Goal: Task Accomplishment & Management: Manage account settings

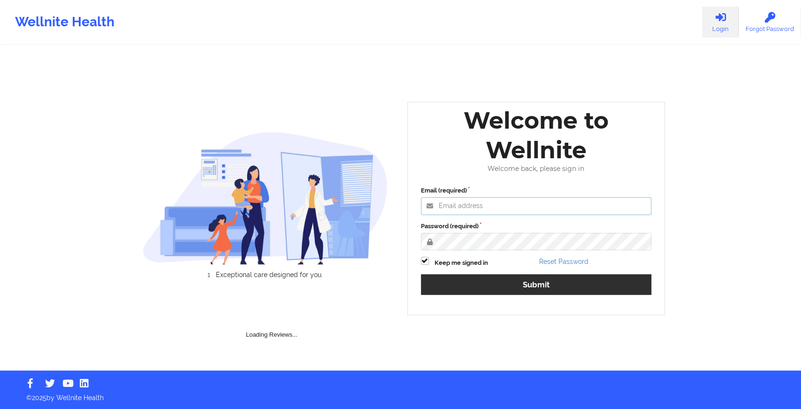
type input "[EMAIL_ADDRESS][DOMAIN_NAME]"
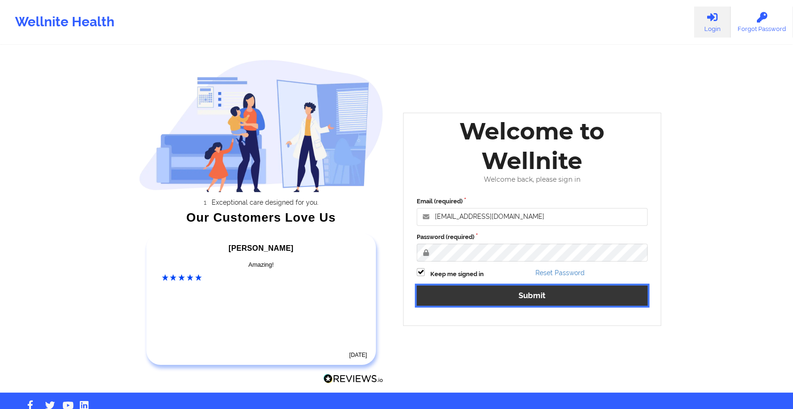
click at [499, 293] on button "Submit" at bounding box center [532, 295] width 231 height 20
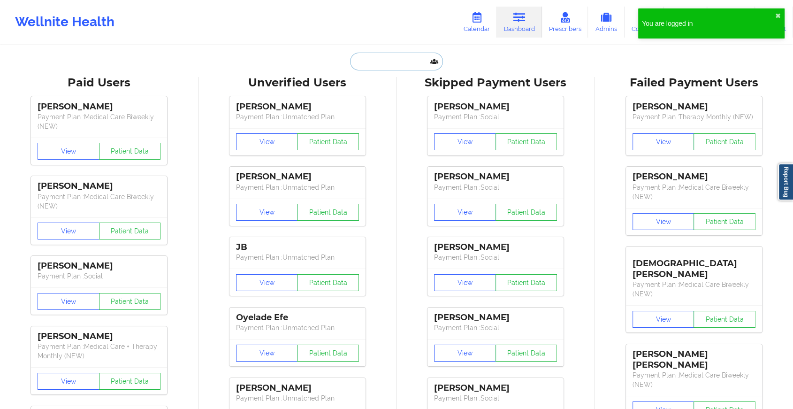
click at [385, 61] on input "text" at bounding box center [396, 62] width 93 height 18
paste input "[EMAIL_ADDRESS][DOMAIN_NAME]"
type input "[EMAIL_ADDRESS][DOMAIN_NAME]"
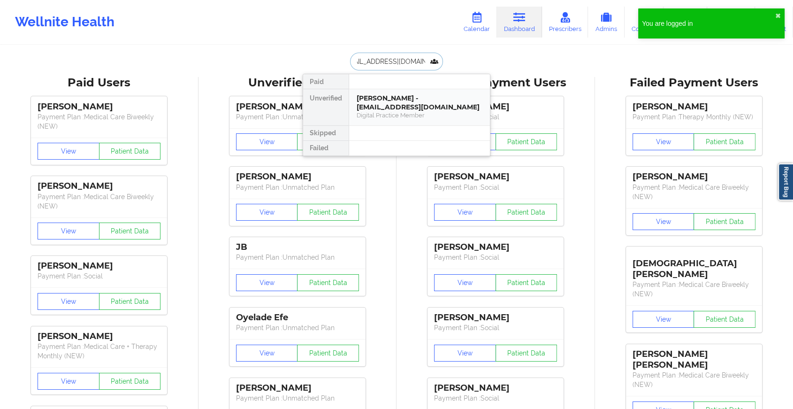
click at [411, 100] on div "[PERSON_NAME] - [EMAIL_ADDRESS][DOMAIN_NAME]" at bounding box center [420, 102] width 126 height 17
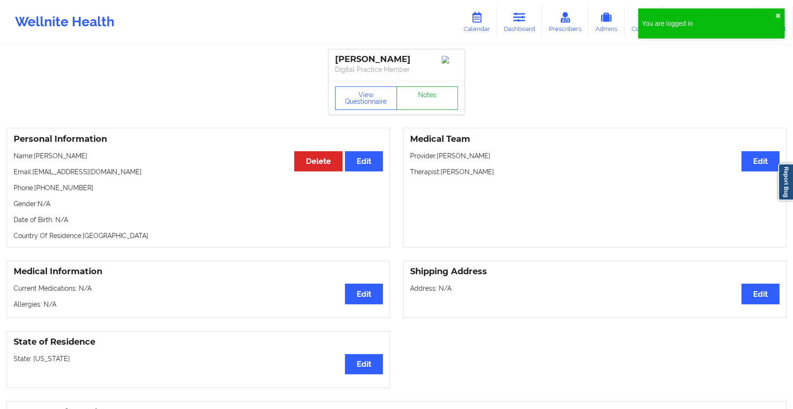
click at [422, 96] on link "Notes" at bounding box center [427, 97] width 62 height 23
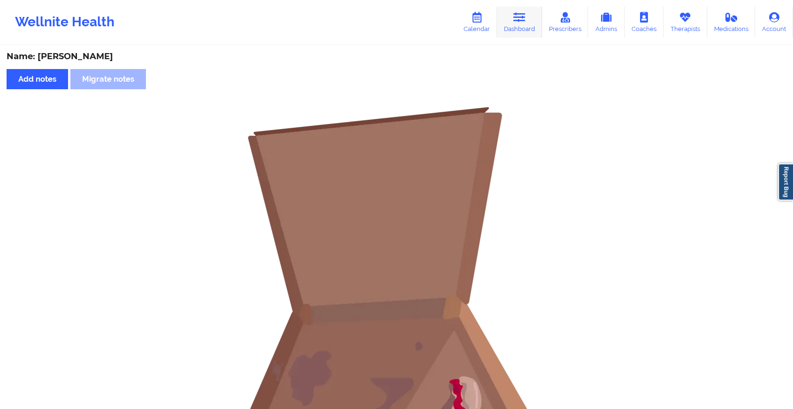
click at [513, 20] on link "Dashboard" at bounding box center [519, 22] width 45 height 31
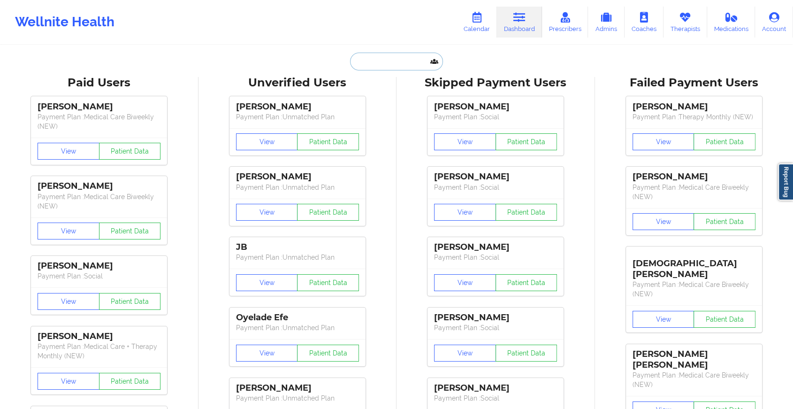
click at [368, 63] on input "text" at bounding box center [396, 62] width 93 height 18
paste input "[EMAIL_ADDRESS][DOMAIN_NAME]"
type input "[EMAIL_ADDRESS][DOMAIN_NAME]"
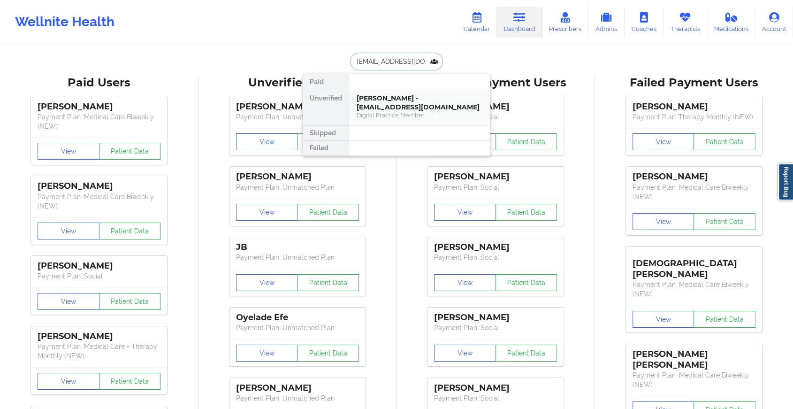
click at [399, 102] on div "[PERSON_NAME] - [EMAIL_ADDRESS][DOMAIN_NAME]" at bounding box center [420, 102] width 126 height 17
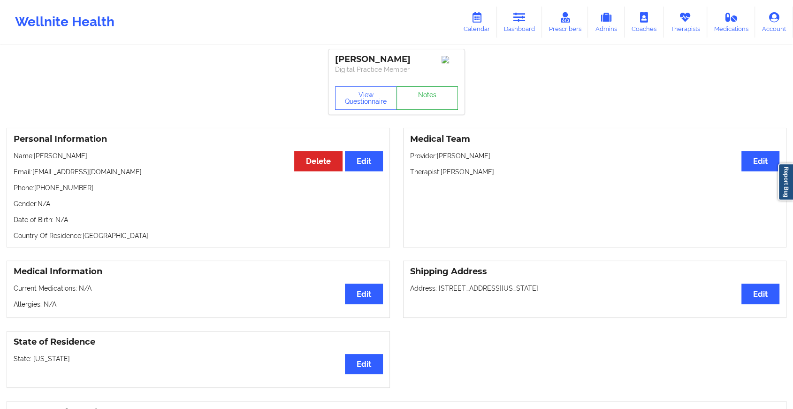
click at [420, 110] on link "Notes" at bounding box center [427, 97] width 62 height 23
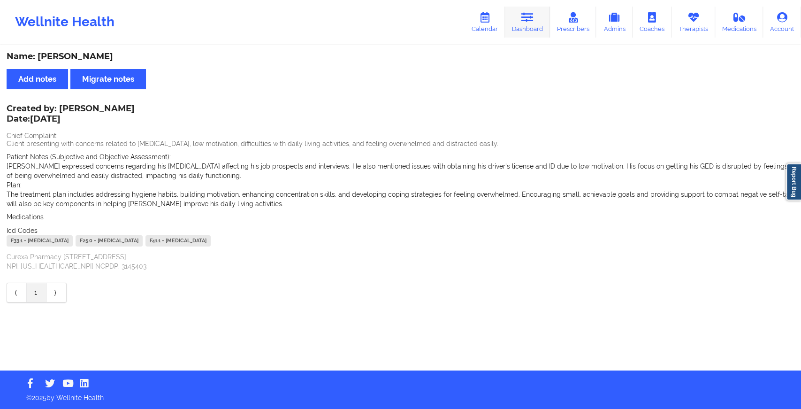
click at [533, 10] on link "Dashboard" at bounding box center [527, 22] width 45 height 31
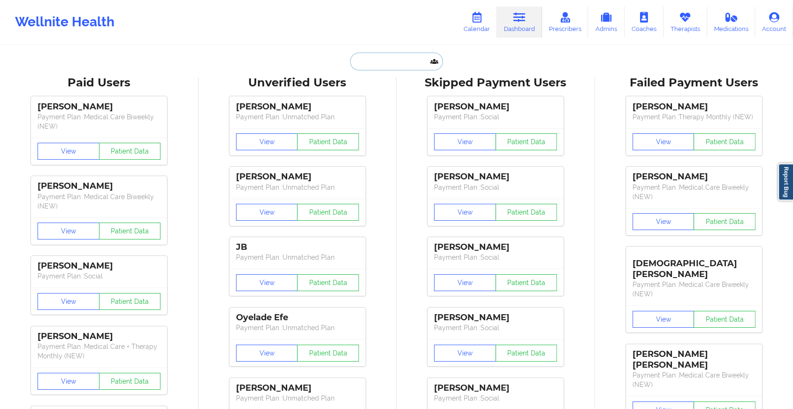
click at [368, 60] on input "text" at bounding box center [396, 62] width 93 height 18
paste input "[EMAIL_ADDRESS][DOMAIN_NAME]"
type input "[EMAIL_ADDRESS][DOMAIN_NAME]"
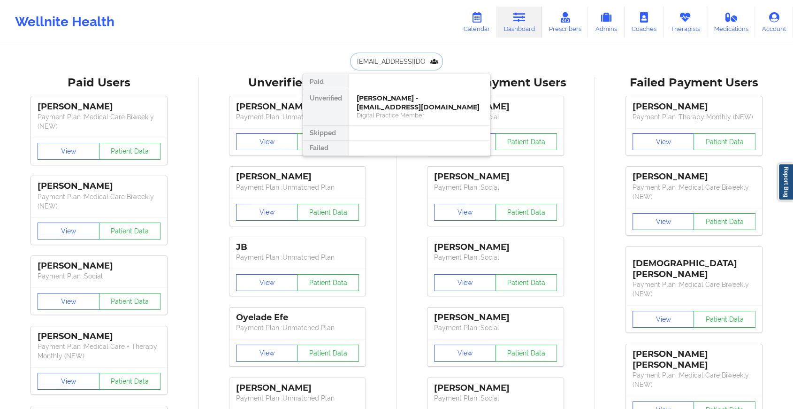
scroll to position [0, 29]
click at [390, 105] on div "[PERSON_NAME] - [EMAIL_ADDRESS][DOMAIN_NAME]" at bounding box center [420, 102] width 126 height 17
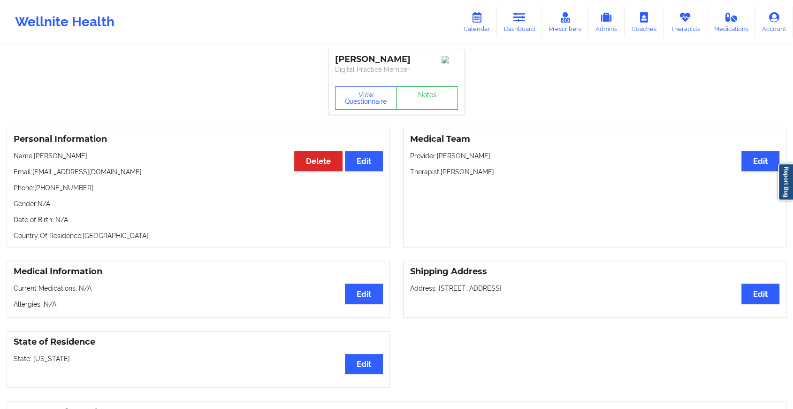
click at [429, 100] on link "Notes" at bounding box center [427, 97] width 62 height 23
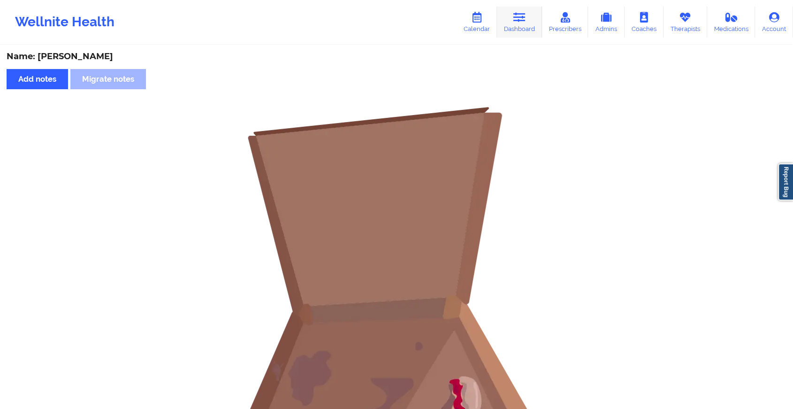
click at [522, 17] on icon at bounding box center [519, 17] width 12 height 10
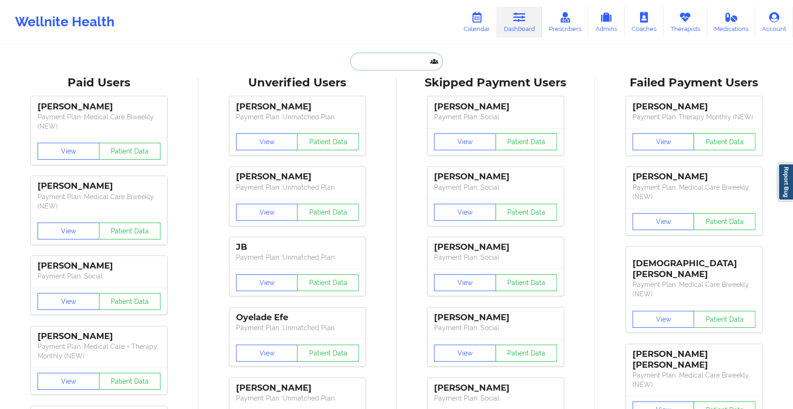
click at [362, 60] on input "text" at bounding box center [396, 62] width 93 height 18
paste input "[PERSON_NAME][EMAIL_ADDRESS][DOMAIN_NAME]"
type input "[PERSON_NAME][EMAIL_ADDRESS][DOMAIN_NAME]"
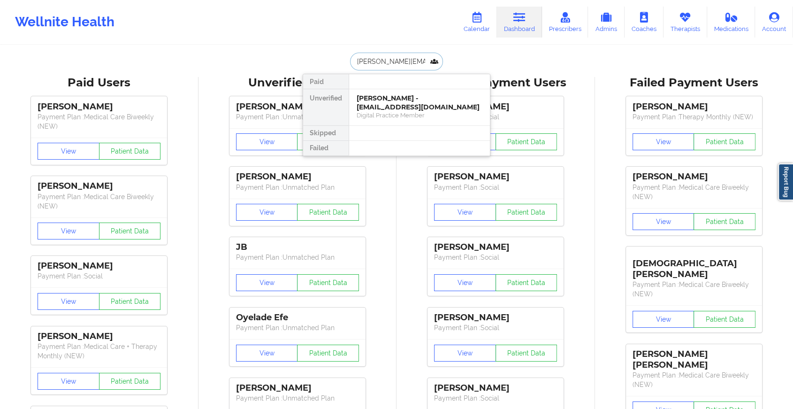
scroll to position [0, 5]
click at [396, 116] on div "Social" at bounding box center [420, 115] width 126 height 8
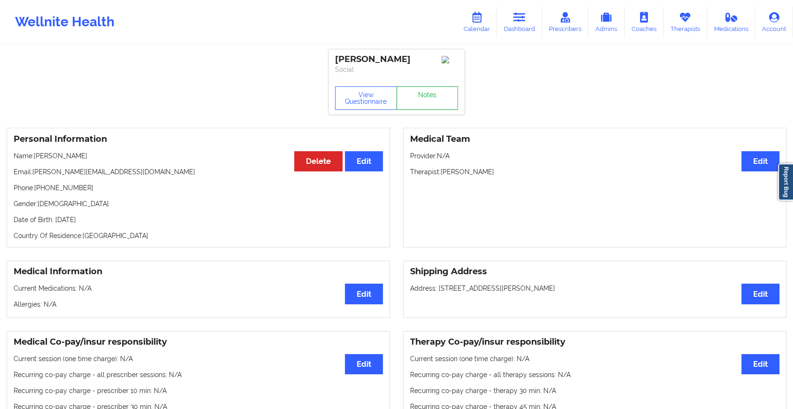
click at [424, 105] on link "Notes" at bounding box center [427, 97] width 62 height 23
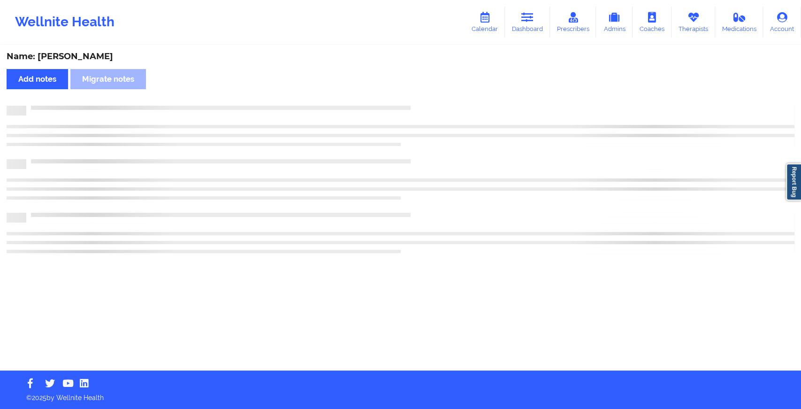
click at [424, 106] on div at bounding box center [410, 106] width 768 height 0
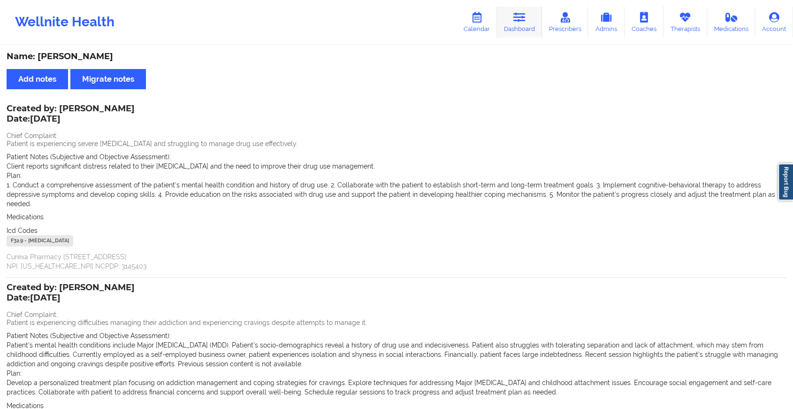
click at [525, 16] on icon at bounding box center [519, 17] width 12 height 10
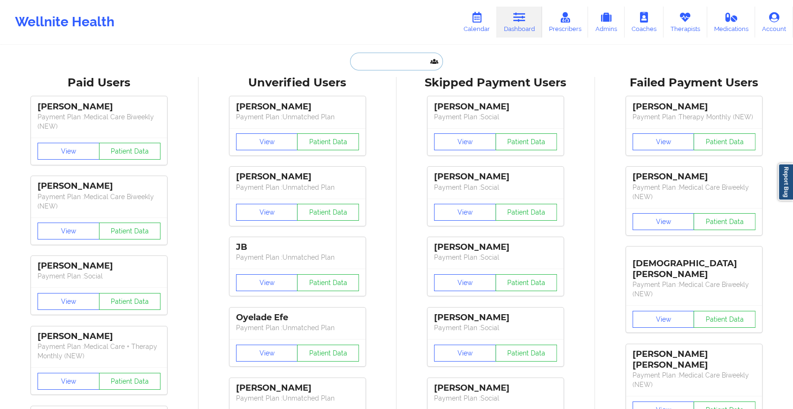
click at [393, 56] on input "text" at bounding box center [396, 62] width 93 height 18
paste input "[EMAIL_ADDRESS][DOMAIN_NAME]"
type input "[EMAIL_ADDRESS][DOMAIN_NAME]"
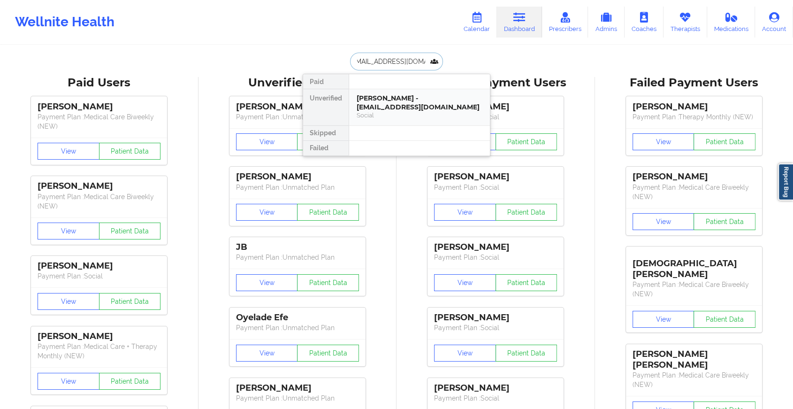
click at [430, 103] on div "[PERSON_NAME] - [EMAIL_ADDRESS][DOMAIN_NAME]" at bounding box center [420, 102] width 126 height 17
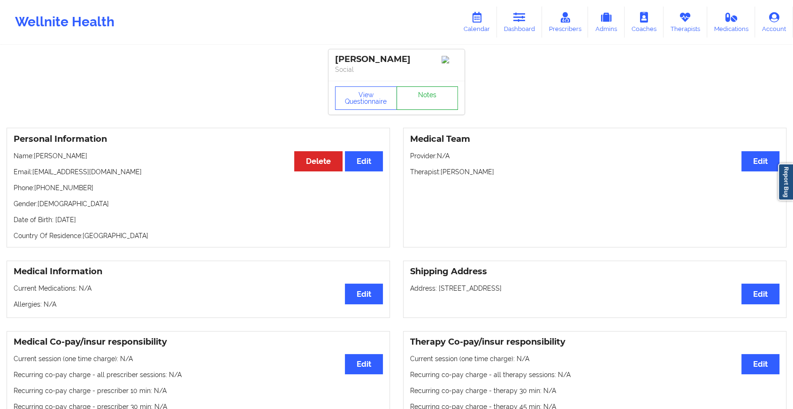
click at [441, 108] on link "Notes" at bounding box center [427, 97] width 62 height 23
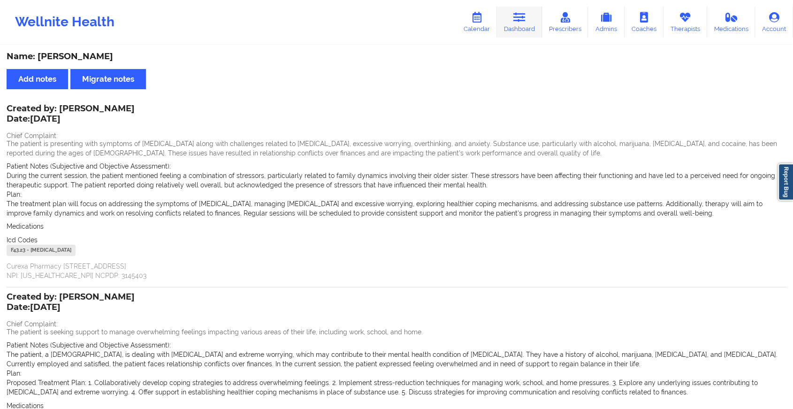
click at [522, 23] on link "Dashboard" at bounding box center [519, 22] width 45 height 31
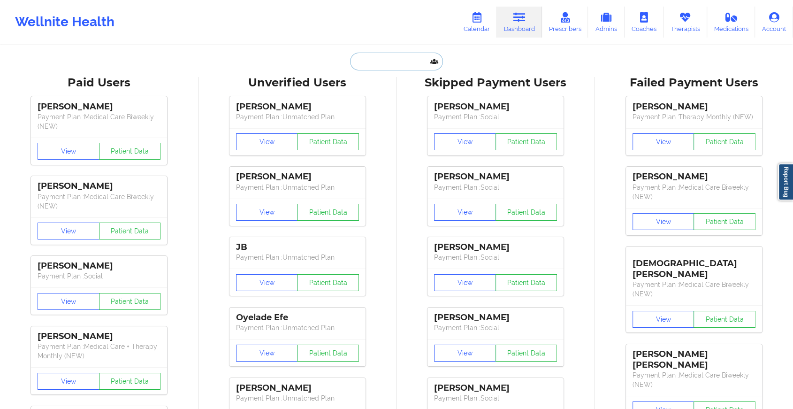
click at [391, 63] on input "text" at bounding box center [396, 62] width 93 height 18
paste input "[EMAIL_ADDRESS][PERSON_NAME][DOMAIN_NAME]"
type input "[EMAIL_ADDRESS][PERSON_NAME][DOMAIN_NAME]"
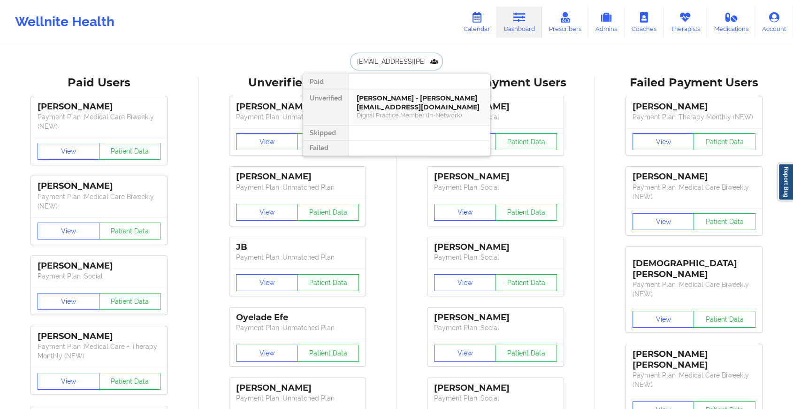
click at [394, 105] on div "[PERSON_NAME] - [PERSON_NAME][EMAIL_ADDRESS][DOMAIN_NAME]" at bounding box center [420, 102] width 126 height 17
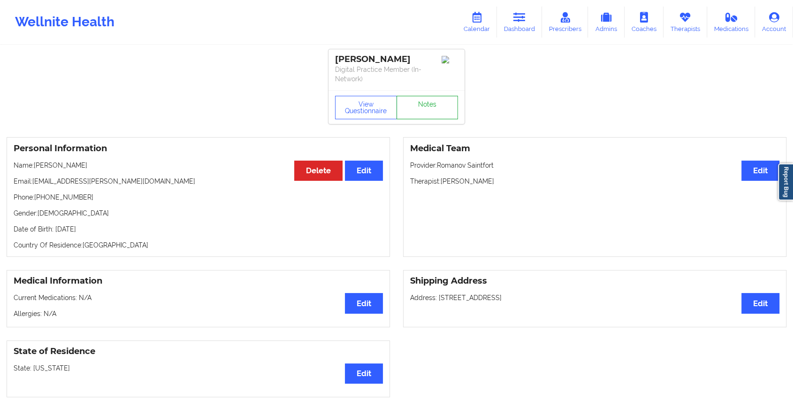
click at [439, 113] on link "Notes" at bounding box center [427, 107] width 62 height 23
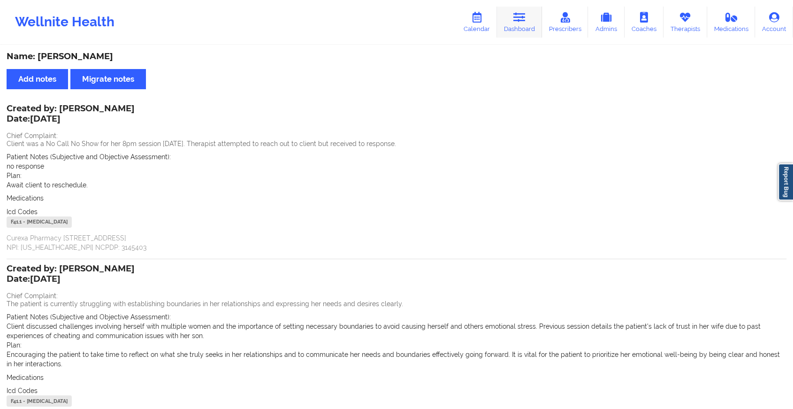
click at [518, 24] on link "Dashboard" at bounding box center [519, 22] width 45 height 31
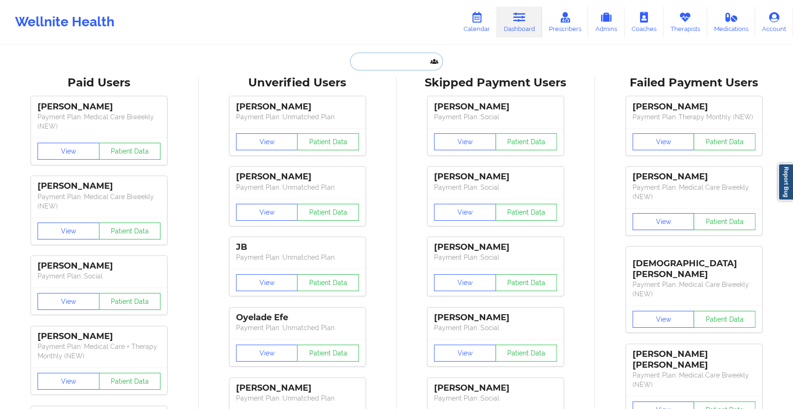
click at [398, 58] on input "text" at bounding box center [396, 62] width 93 height 18
paste input "[EMAIL_ADDRESS][DOMAIN_NAME]"
type input "[EMAIL_ADDRESS][DOMAIN_NAME]"
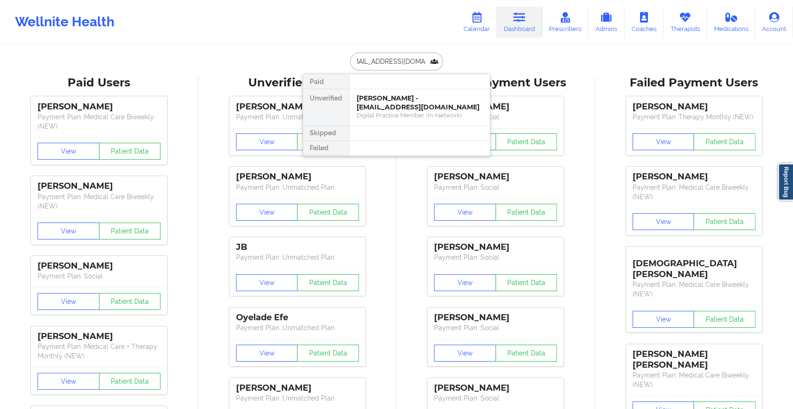
click at [424, 109] on div "[PERSON_NAME] - [EMAIL_ADDRESS][DOMAIN_NAME]" at bounding box center [420, 102] width 126 height 17
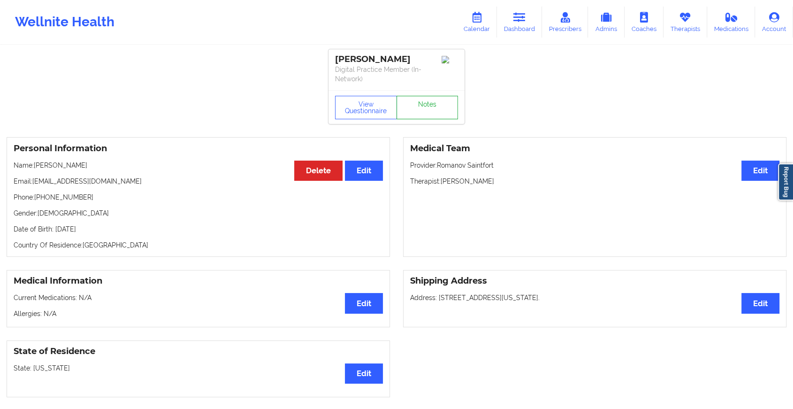
click at [444, 107] on link "Notes" at bounding box center [427, 107] width 62 height 23
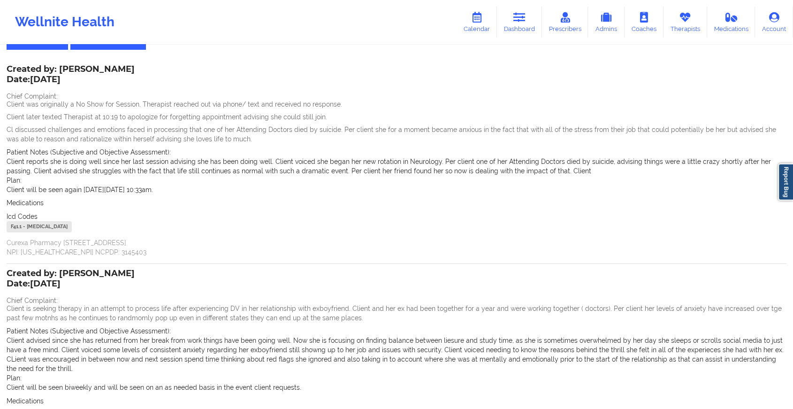
scroll to position [161, 0]
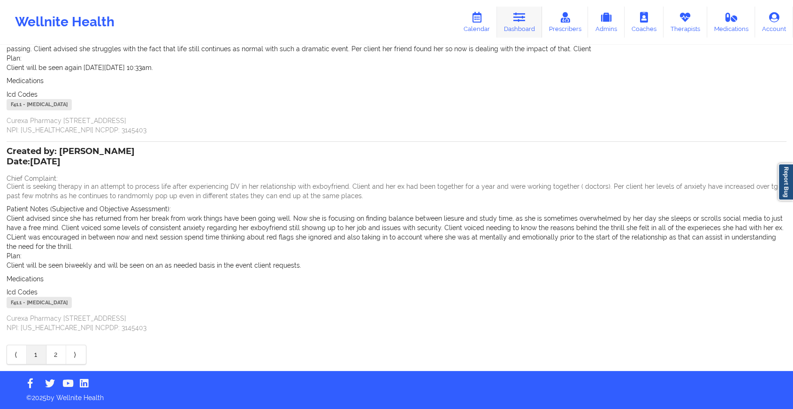
click at [531, 24] on link "Dashboard" at bounding box center [519, 22] width 45 height 31
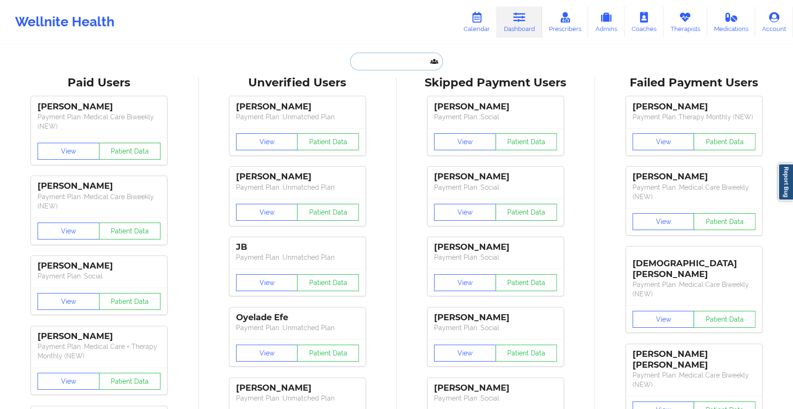
click at [381, 66] on input "text" at bounding box center [396, 62] width 93 height 18
paste input "[EMAIL_ADDRESS][DOMAIN_NAME]"
type input "[EMAIL_ADDRESS][DOMAIN_NAME]"
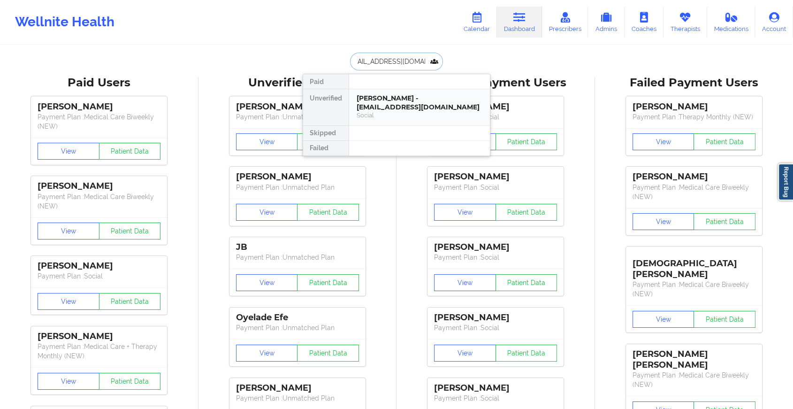
click at [426, 104] on div "[PERSON_NAME] - [EMAIL_ADDRESS][DOMAIN_NAME]" at bounding box center [420, 102] width 126 height 17
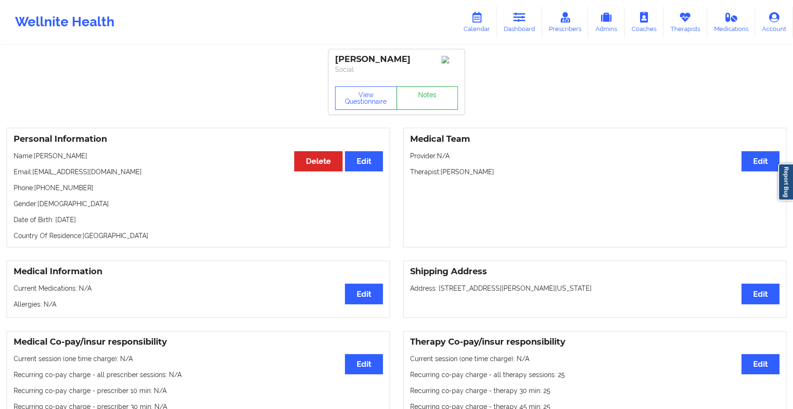
click at [441, 98] on link "Notes" at bounding box center [427, 97] width 62 height 23
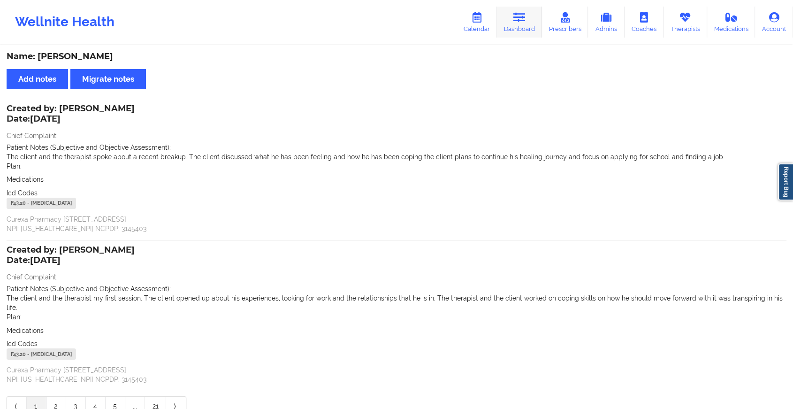
click at [514, 28] on link "Dashboard" at bounding box center [519, 22] width 45 height 31
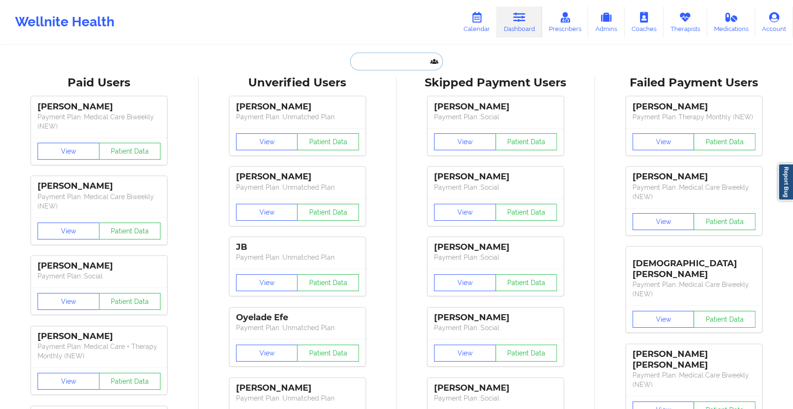
click at [379, 60] on input "text" at bounding box center [396, 62] width 93 height 18
paste input "[EMAIL_ADDRESS][DOMAIN_NAME]"
type input "[EMAIL_ADDRESS][DOMAIN_NAME]"
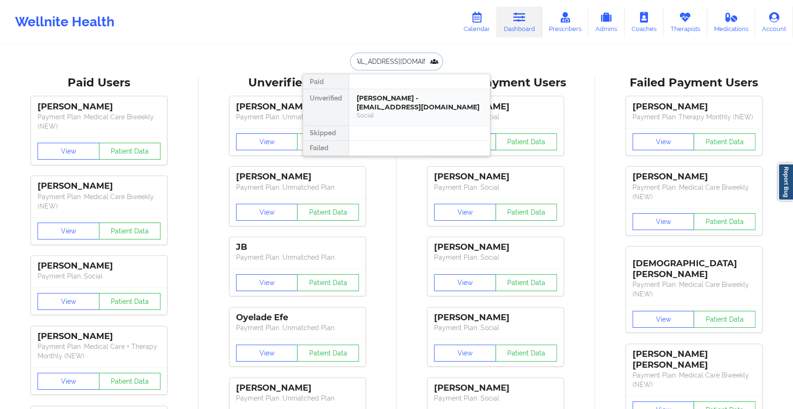
click at [396, 106] on div "[PERSON_NAME] - [EMAIL_ADDRESS][DOMAIN_NAME]" at bounding box center [420, 102] width 126 height 17
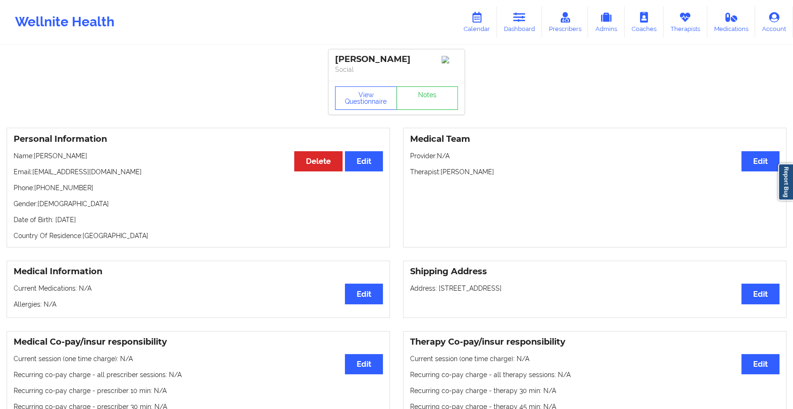
click at [420, 95] on div "View Questionnaire Notes" at bounding box center [396, 97] width 123 height 23
click at [420, 95] on link "Notes" at bounding box center [427, 97] width 62 height 23
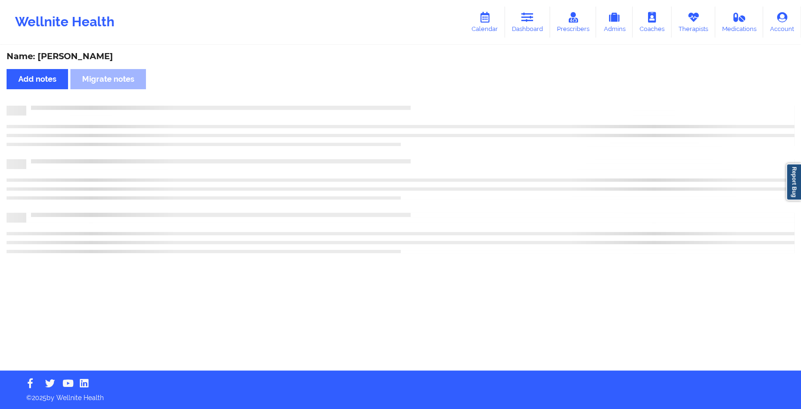
click at [420, 95] on div "Name: [PERSON_NAME] notes Migrate notes" at bounding box center [400, 208] width 801 height 324
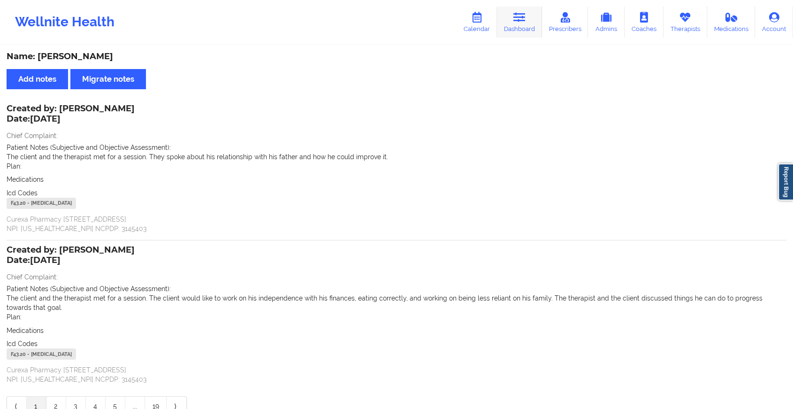
click at [518, 26] on link "Dashboard" at bounding box center [519, 22] width 45 height 31
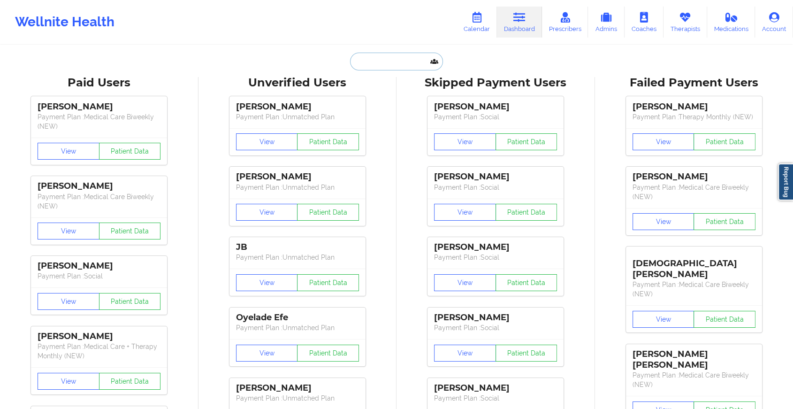
click at [385, 69] on input "text" at bounding box center [396, 62] width 93 height 18
paste input "[EMAIL_ADDRESS][DOMAIN_NAME]"
type input "[EMAIL_ADDRESS][DOMAIN_NAME]"
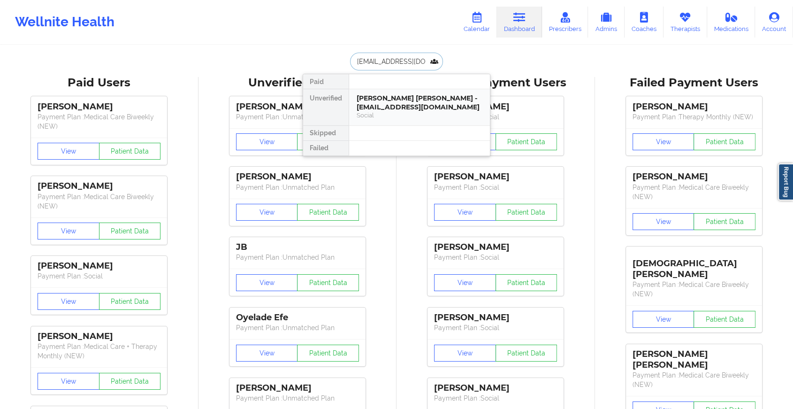
click at [423, 101] on div "[PERSON_NAME] [PERSON_NAME] - [EMAIL_ADDRESS][DOMAIN_NAME]" at bounding box center [420, 102] width 126 height 17
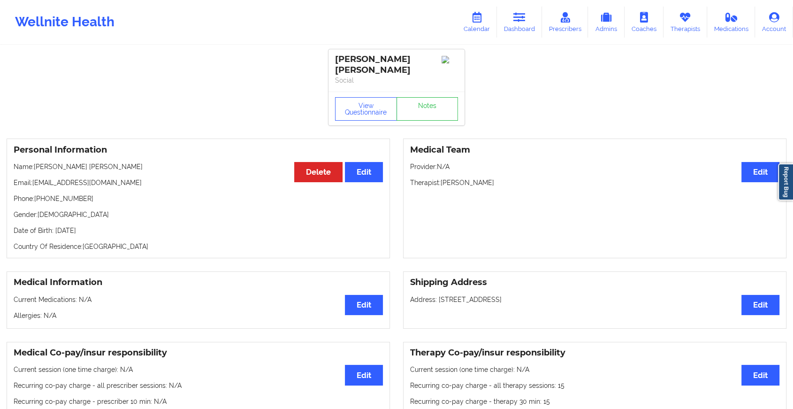
click at [434, 92] on div "View Questionnaire Notes" at bounding box center [396, 108] width 136 height 34
drag, startPoint x: 434, startPoint y: 92, endPoint x: 431, endPoint y: 109, distance: 17.1
click at [431, 109] on div "View Questionnaire Notes" at bounding box center [396, 108] width 136 height 34
click at [431, 109] on link "Notes" at bounding box center [427, 108] width 62 height 23
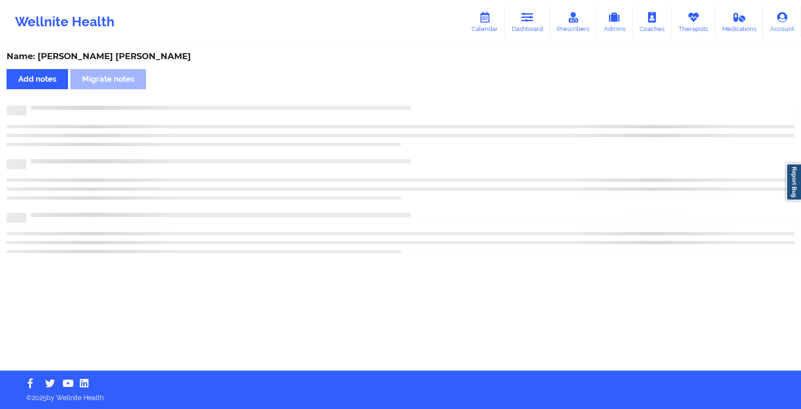
click at [457, 148] on div at bounding box center [401, 179] width 788 height 147
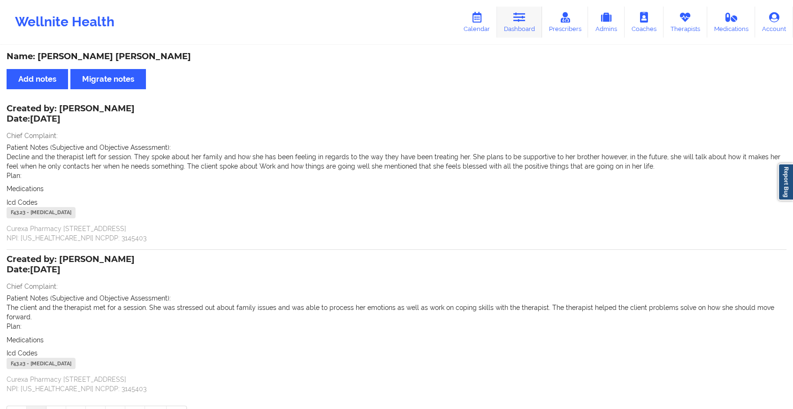
click at [521, 16] on icon at bounding box center [519, 17] width 12 height 10
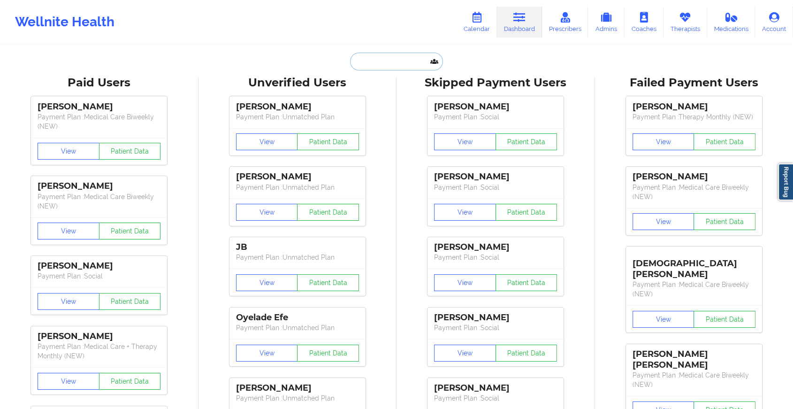
click at [373, 66] on input "text" at bounding box center [396, 62] width 93 height 18
paste input "[EMAIL_ADDRESS][DOMAIN_NAME]"
type input "[EMAIL_ADDRESS][DOMAIN_NAME]"
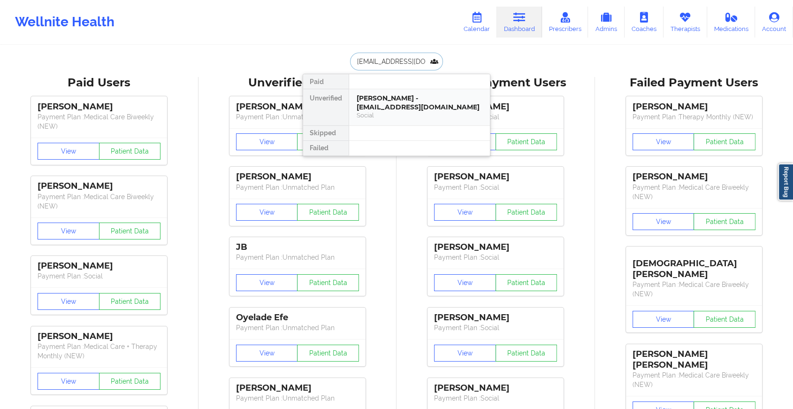
click at [390, 104] on div "[PERSON_NAME] - [EMAIL_ADDRESS][DOMAIN_NAME]" at bounding box center [420, 102] width 126 height 17
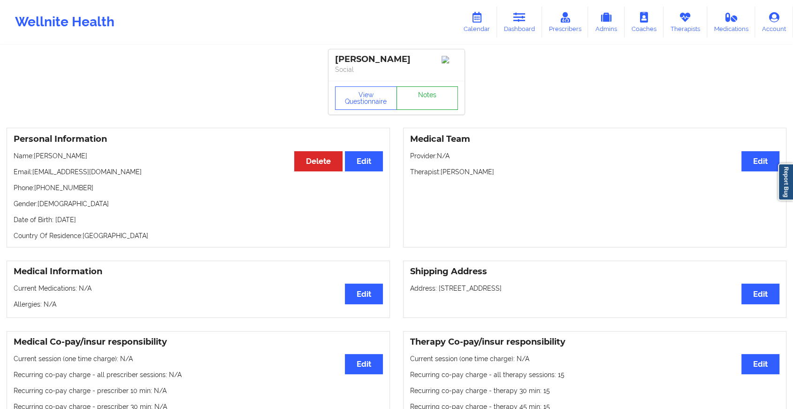
click at [419, 110] on link "Notes" at bounding box center [427, 97] width 62 height 23
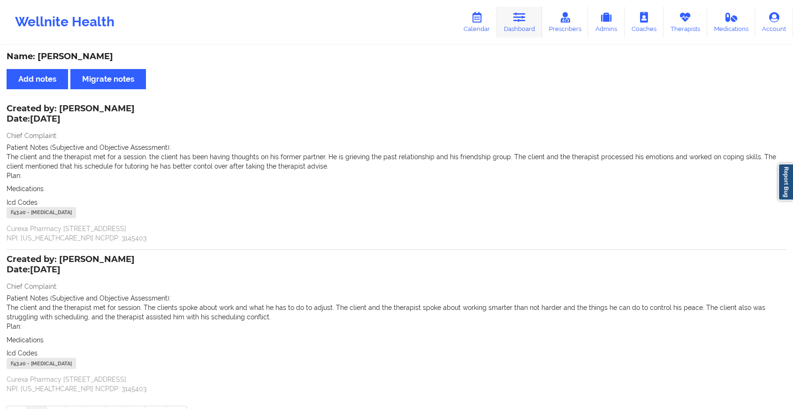
drag, startPoint x: 519, startPoint y: 3, endPoint x: 516, endPoint y: 22, distance: 18.7
click at [516, 22] on div "Wellnite Health Calendar Dashboard Prescribers Admins Coaches Therapists Medica…" at bounding box center [396, 22] width 793 height 38
click at [516, 22] on icon at bounding box center [519, 17] width 12 height 10
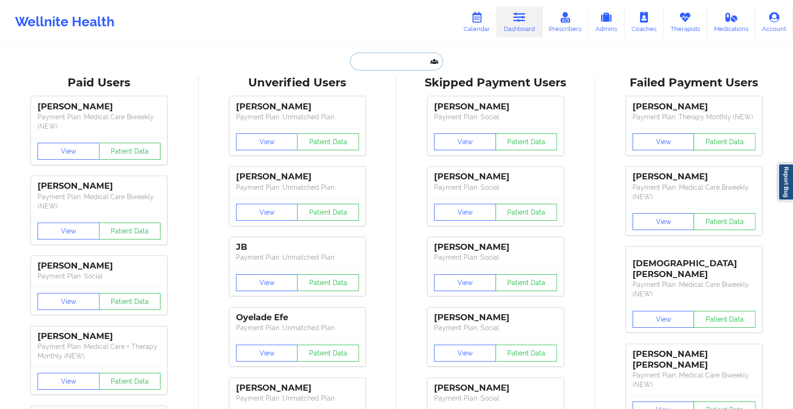
click at [420, 57] on input "text" at bounding box center [396, 62] width 93 height 18
paste input "[EMAIL_ADDRESS][DOMAIN_NAME]"
type input "[EMAIL_ADDRESS][DOMAIN_NAME]"
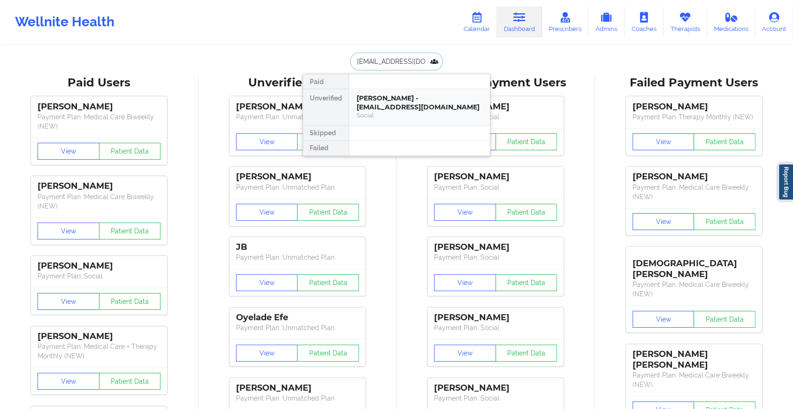
click at [424, 111] on div "Social" at bounding box center [420, 115] width 126 height 8
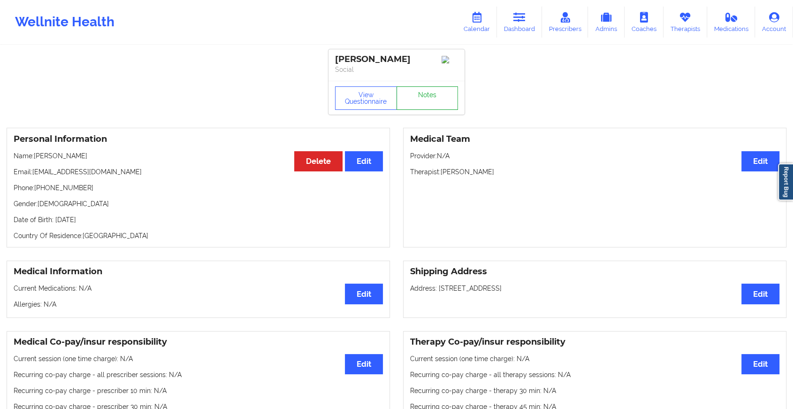
click at [423, 96] on link "Notes" at bounding box center [427, 97] width 62 height 23
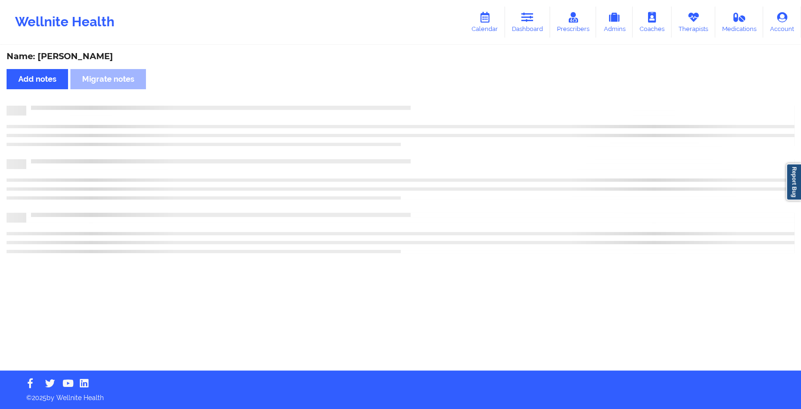
click at [447, 135] on div "Name: [PERSON_NAME] Add notes Migrate notes" at bounding box center [400, 208] width 801 height 324
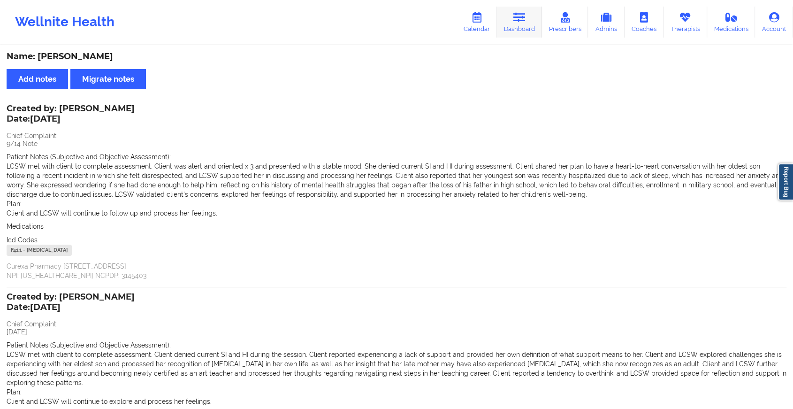
click at [529, 11] on link "Dashboard" at bounding box center [519, 22] width 45 height 31
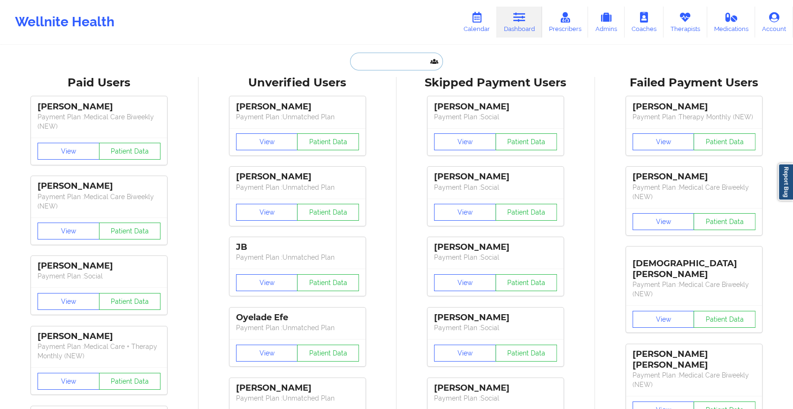
click at [400, 63] on input "text" at bounding box center [396, 62] width 93 height 18
paste input "[EMAIL_ADDRESS][DOMAIN_NAME]"
type input "[EMAIL_ADDRESS][DOMAIN_NAME]"
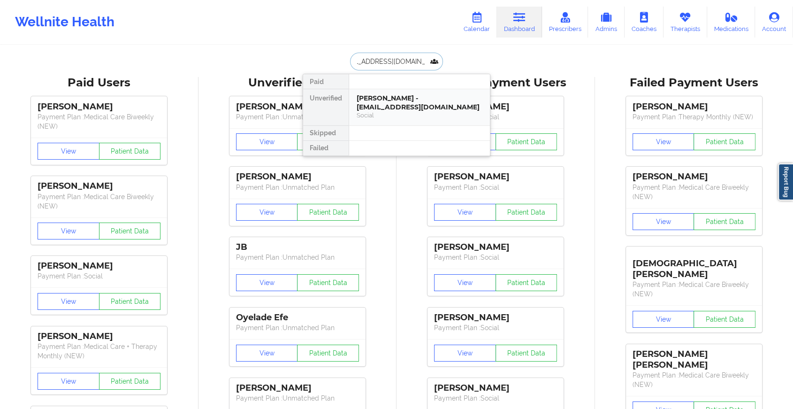
click at [370, 98] on div "[PERSON_NAME] - [EMAIL_ADDRESS][DOMAIN_NAME]" at bounding box center [420, 102] width 126 height 17
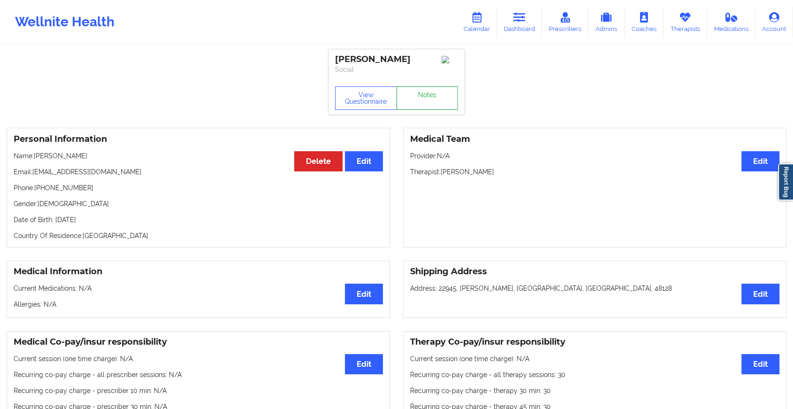
click at [439, 99] on link "Notes" at bounding box center [427, 97] width 62 height 23
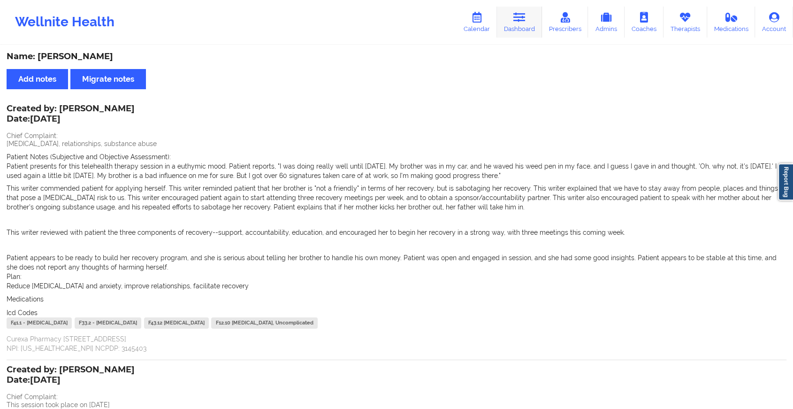
click at [525, 25] on link "Dashboard" at bounding box center [519, 22] width 45 height 31
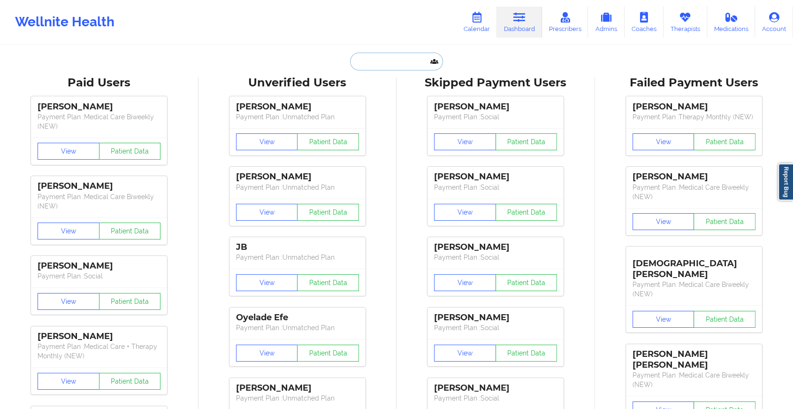
click at [360, 61] on input "text" at bounding box center [396, 62] width 93 height 18
paste input "[EMAIL_ADDRESS][DOMAIN_NAME]"
type input "[EMAIL_ADDRESS][DOMAIN_NAME]"
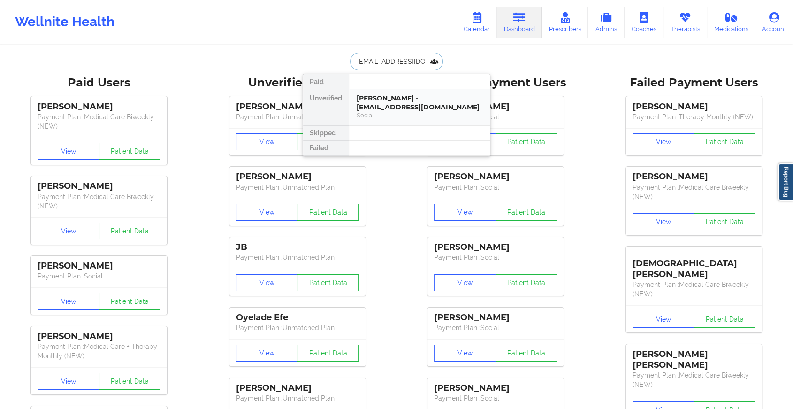
click at [376, 101] on div "[PERSON_NAME] - [EMAIL_ADDRESS][DOMAIN_NAME]" at bounding box center [420, 102] width 126 height 17
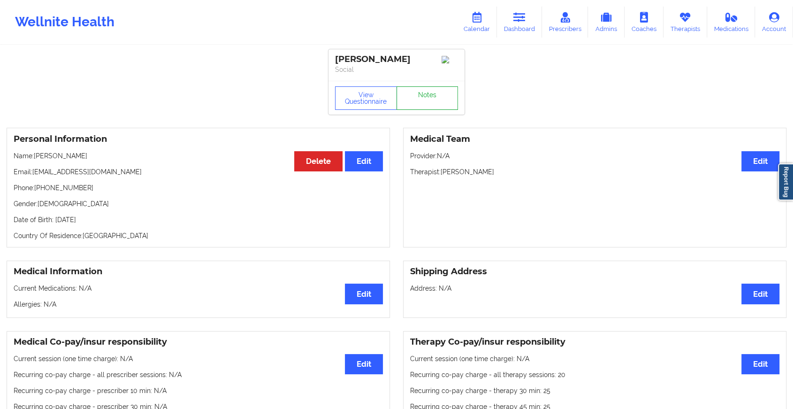
click at [431, 96] on link "Notes" at bounding box center [427, 97] width 62 height 23
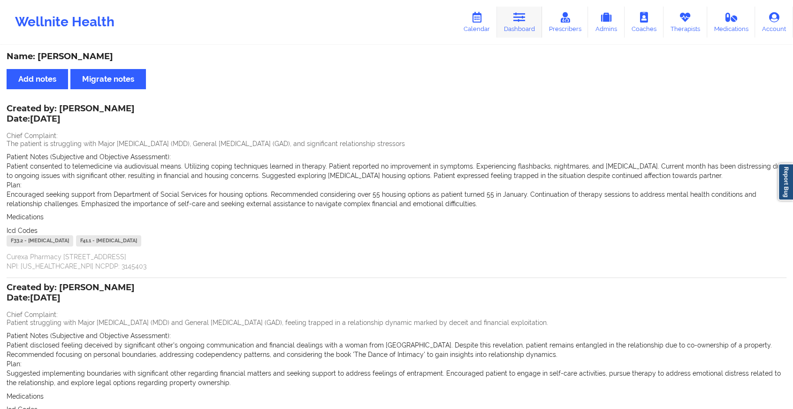
click at [516, 30] on link "Dashboard" at bounding box center [519, 22] width 45 height 31
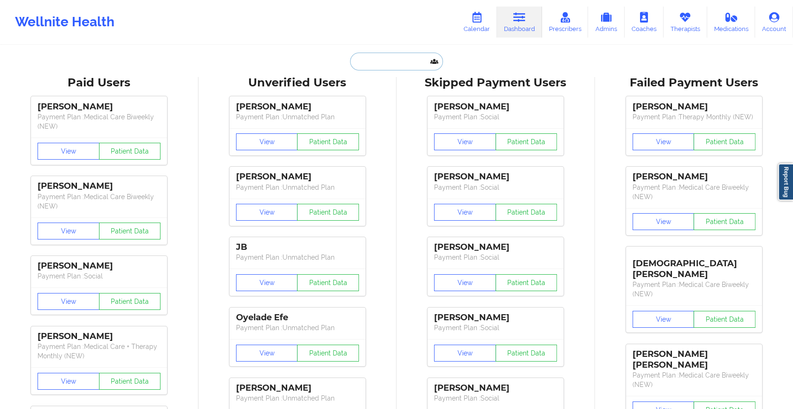
click at [419, 62] on input "text" at bounding box center [396, 62] width 93 height 18
paste input "[EMAIL_ADDRESS][DOMAIN_NAME]"
type input "[EMAIL_ADDRESS][DOMAIN_NAME]"
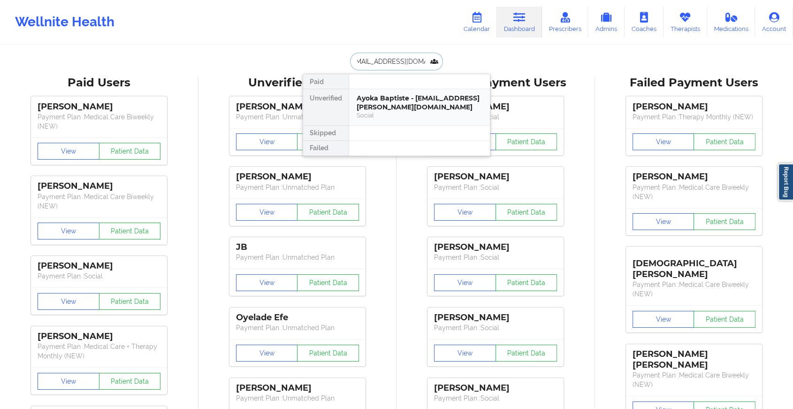
click at [404, 102] on div "Ayoka Baptiste - [EMAIL_ADDRESS][PERSON_NAME][DOMAIN_NAME]" at bounding box center [420, 102] width 126 height 17
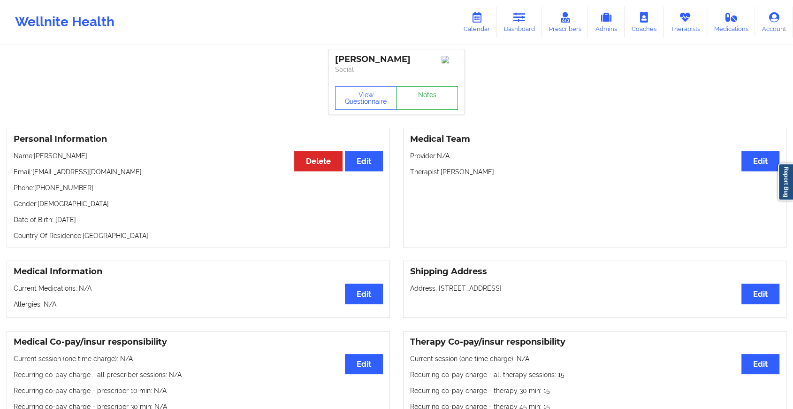
click at [439, 96] on link "Notes" at bounding box center [427, 97] width 62 height 23
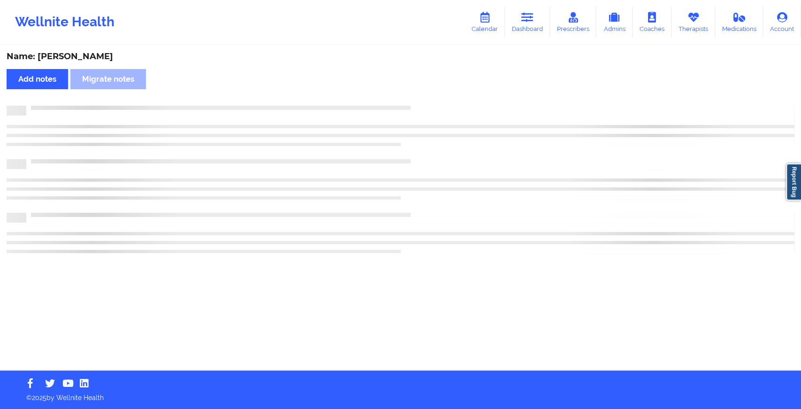
click at [439, 96] on div "Name: [PERSON_NAME] notes Migrate notes" at bounding box center [400, 208] width 801 height 324
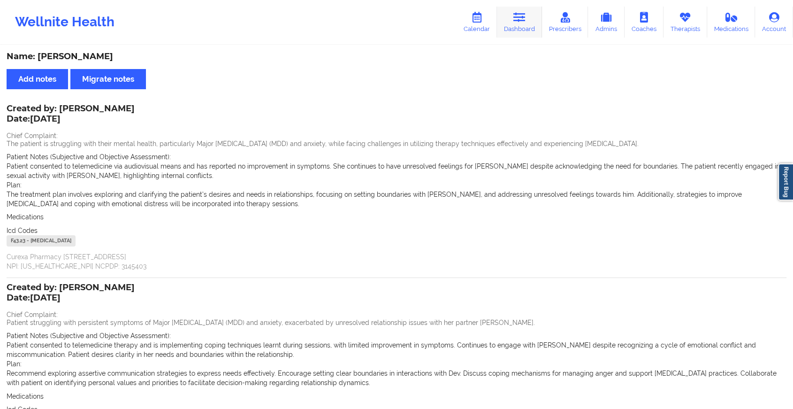
click at [513, 15] on link "Dashboard" at bounding box center [519, 22] width 45 height 31
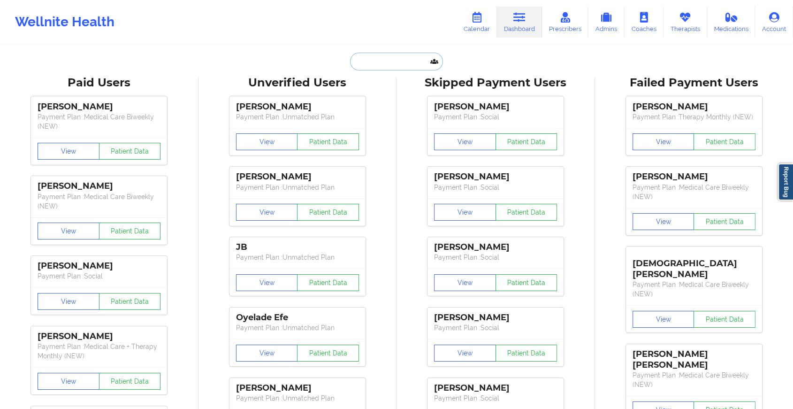
click at [383, 56] on input "text" at bounding box center [396, 62] width 93 height 18
paste input "[EMAIL_ADDRESS][DOMAIN_NAME]"
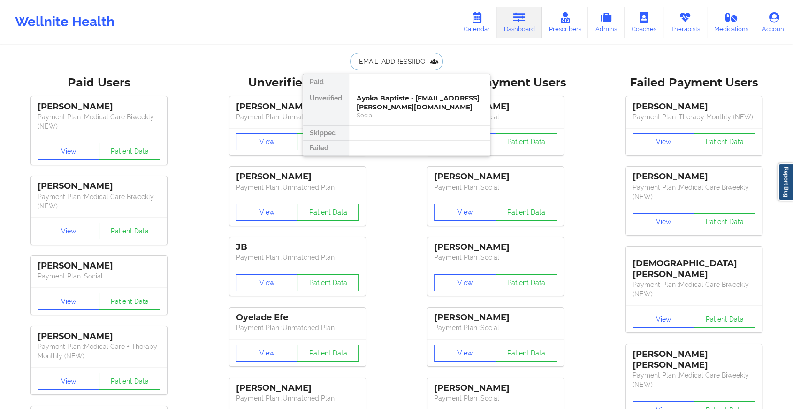
type input "[EMAIL_ADDRESS][DOMAIN_NAME]"
click at [414, 112] on div "Digital Practice Member" at bounding box center [420, 115] width 126 height 8
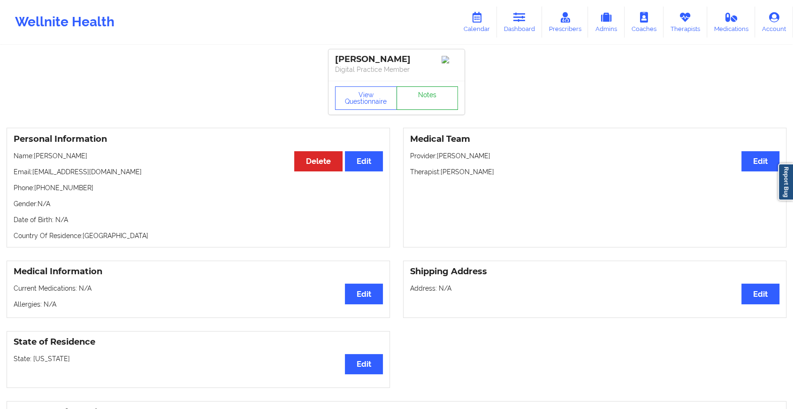
click at [421, 94] on link "Notes" at bounding box center [427, 97] width 62 height 23
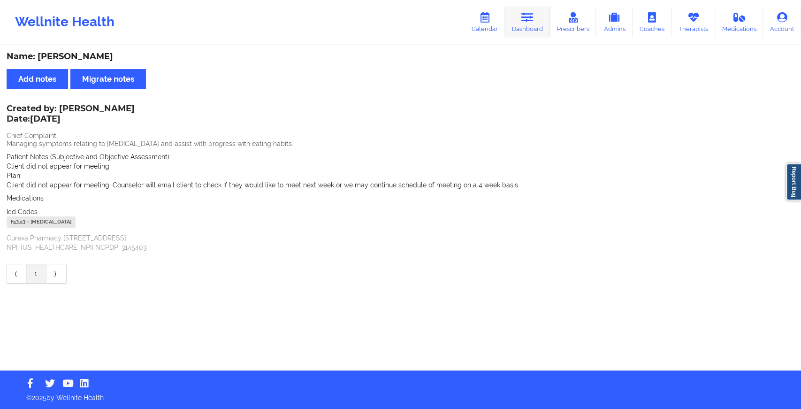
click at [535, 9] on link "Dashboard" at bounding box center [527, 22] width 45 height 31
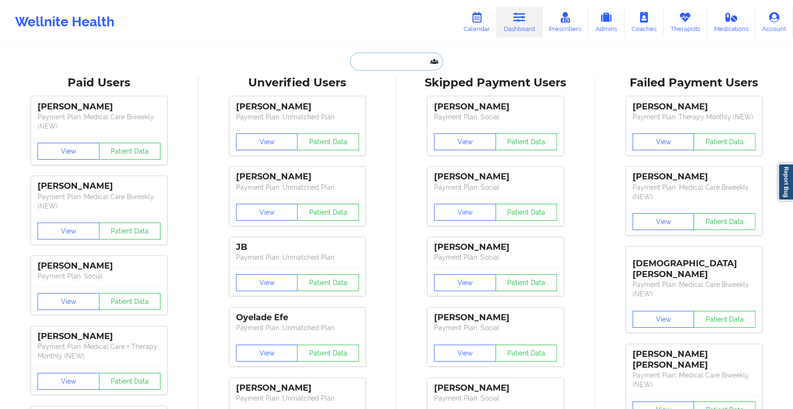
click at [405, 58] on input "text" at bounding box center [396, 62] width 93 height 18
paste input "[EMAIL_ADDRESS][DOMAIN_NAME]"
type input "[EMAIL_ADDRESS][DOMAIN_NAME]"
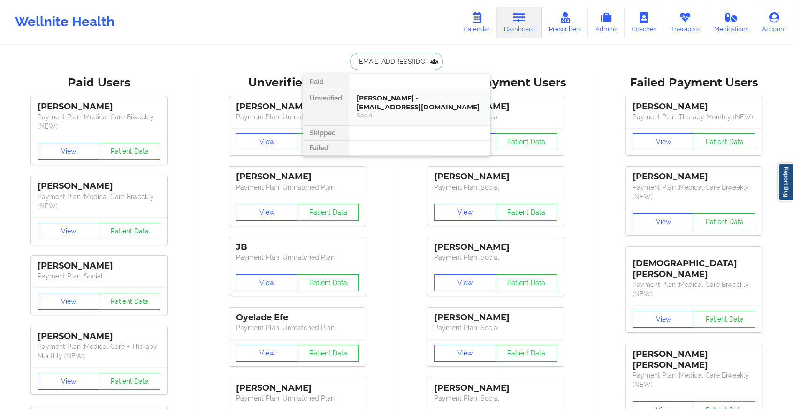
click at [391, 113] on div "[PERSON_NAME] - [EMAIL_ADDRESS][DOMAIN_NAME] Social" at bounding box center [419, 107] width 141 height 36
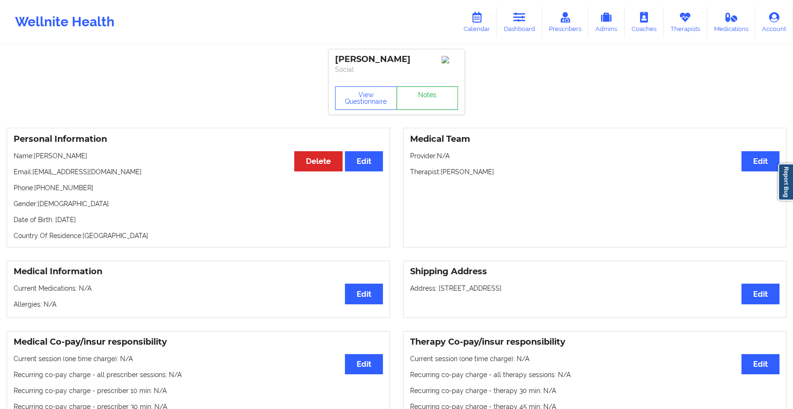
click at [422, 101] on link "Notes" at bounding box center [427, 97] width 62 height 23
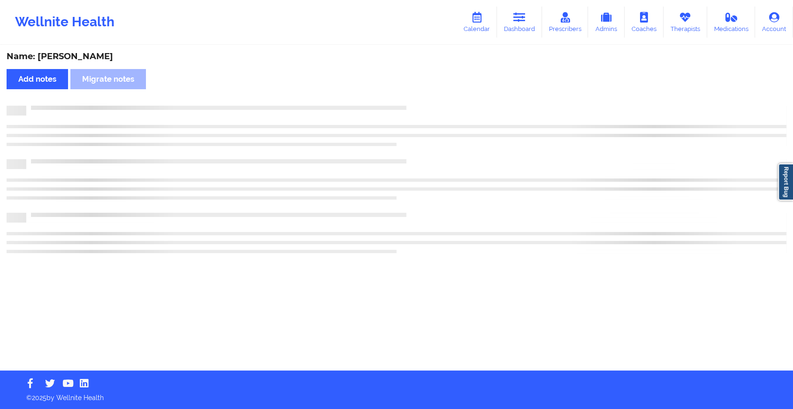
click at [422, 101] on div "Name: [PERSON_NAME] Add notes Migrate notes" at bounding box center [396, 208] width 793 height 324
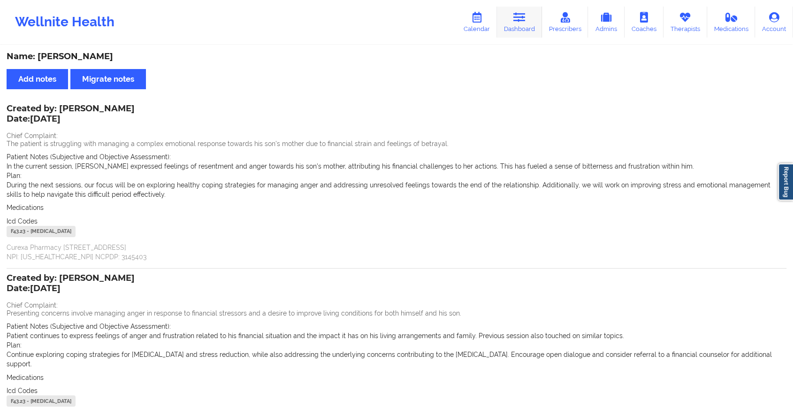
click at [507, 23] on link "Dashboard" at bounding box center [519, 22] width 45 height 31
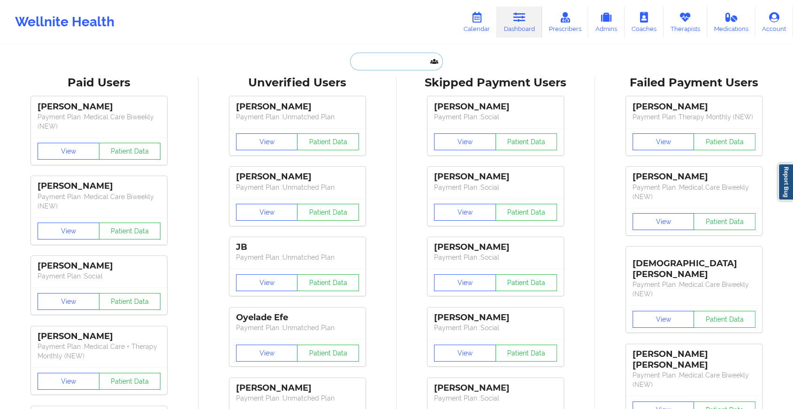
click at [372, 56] on input "text" at bounding box center [396, 62] width 93 height 18
paste input "[EMAIL_ADDRESS][DOMAIN_NAME]"
type input "[EMAIL_ADDRESS][DOMAIN_NAME]"
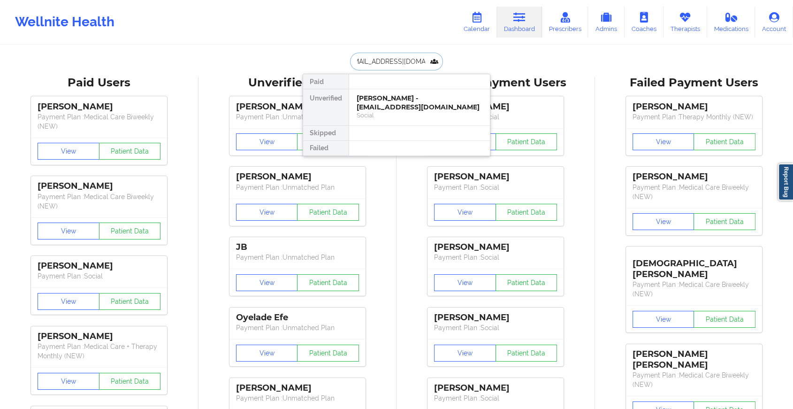
click at [413, 102] on div "[PERSON_NAME] - [EMAIL_ADDRESS][DOMAIN_NAME]" at bounding box center [420, 102] width 126 height 17
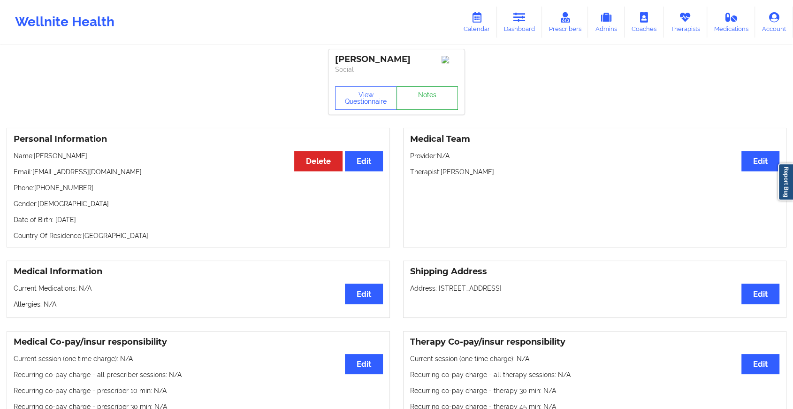
click at [442, 98] on link "Notes" at bounding box center [427, 97] width 62 height 23
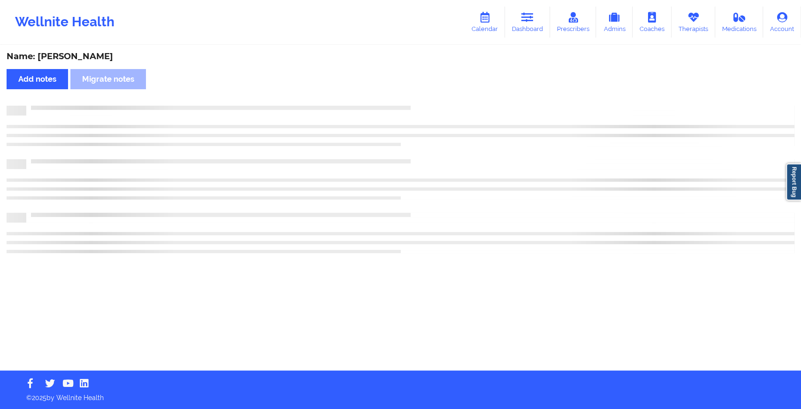
click at [442, 98] on div "Name: [PERSON_NAME] Add notes Migrate notes" at bounding box center [400, 208] width 801 height 324
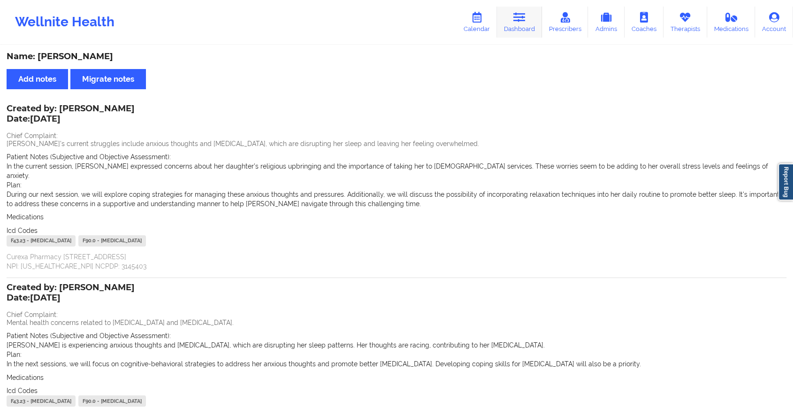
click at [510, 27] on link "Dashboard" at bounding box center [519, 22] width 45 height 31
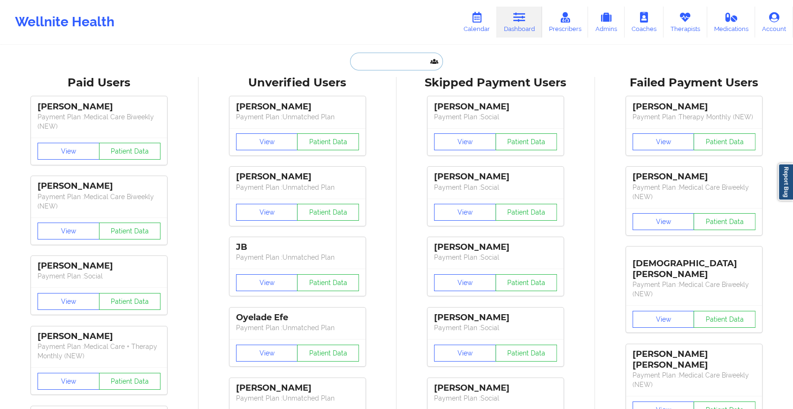
click at [396, 60] on input "text" at bounding box center [396, 62] width 93 height 18
type input "v"
paste input "[EMAIL_ADDRESS][DOMAIN_NAME]"
type input "[EMAIL_ADDRESS][DOMAIN_NAME]"
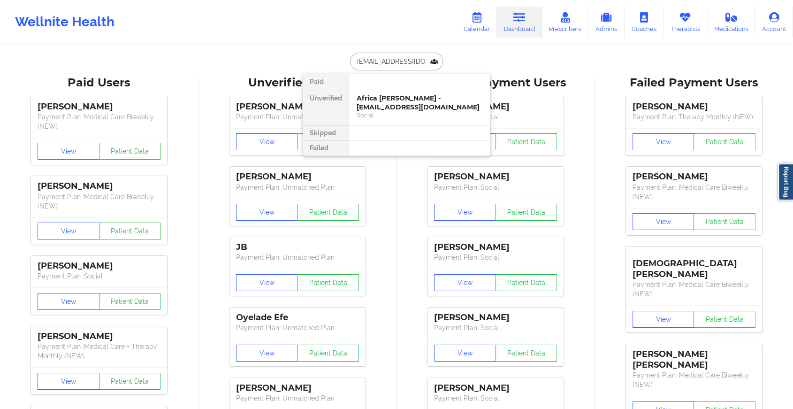
click at [405, 98] on div "Africa [PERSON_NAME] - [EMAIL_ADDRESS][DOMAIN_NAME]" at bounding box center [420, 102] width 126 height 17
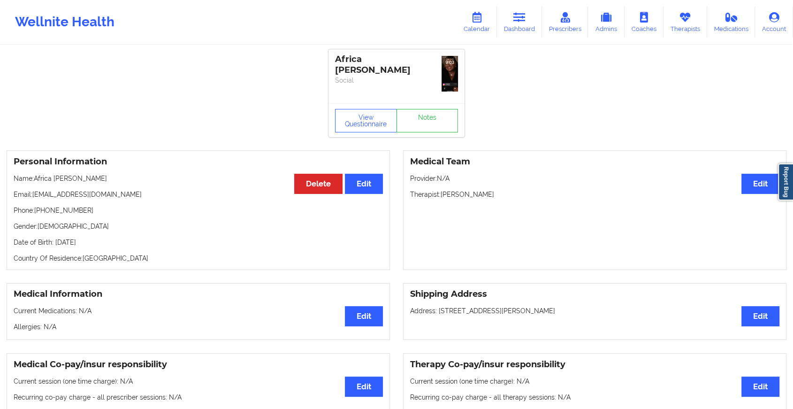
click at [437, 101] on div "Africa [PERSON_NAME] Social" at bounding box center [396, 76] width 136 height 54
drag, startPoint x: 437, startPoint y: 101, endPoint x: 435, endPoint y: 110, distance: 9.1
click at [435, 110] on div "Africa [PERSON_NAME] Social View Questionnaire Notes" at bounding box center [396, 93] width 136 height 88
click at [435, 110] on link "Notes" at bounding box center [427, 120] width 62 height 23
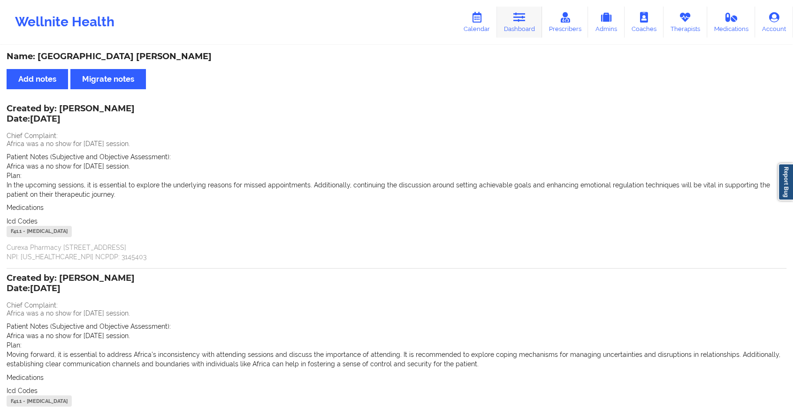
click at [510, 36] on link "Dashboard" at bounding box center [519, 22] width 45 height 31
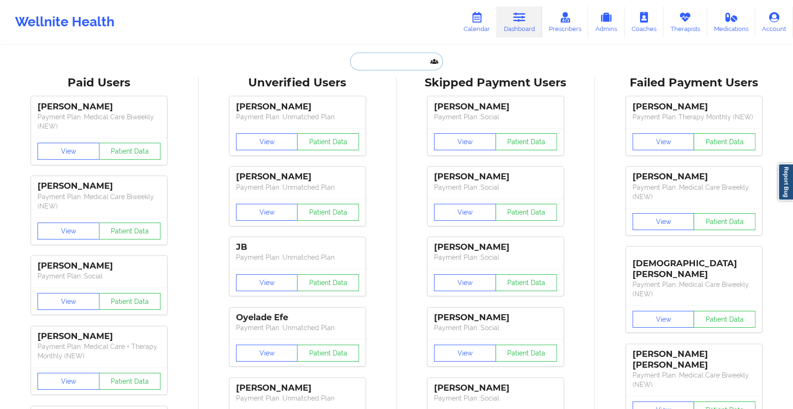
click at [360, 58] on input "text" at bounding box center [396, 62] width 93 height 18
paste input "[EMAIL_ADDRESS][DOMAIN_NAME]"
type input "[EMAIL_ADDRESS][DOMAIN_NAME]"
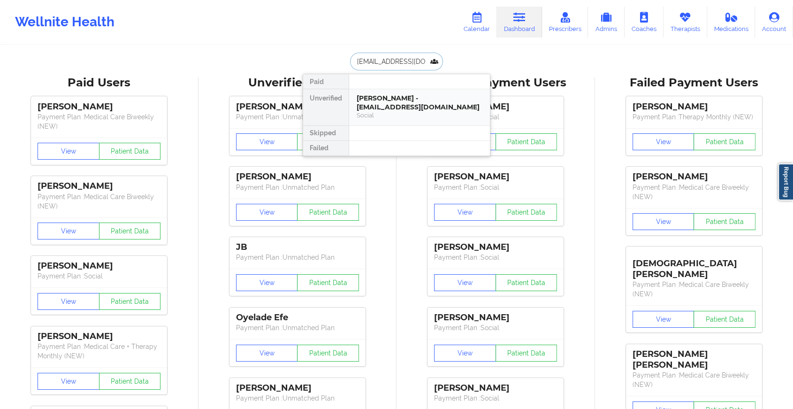
click at [450, 99] on div "[PERSON_NAME] - [EMAIL_ADDRESS][DOMAIN_NAME]" at bounding box center [420, 102] width 126 height 17
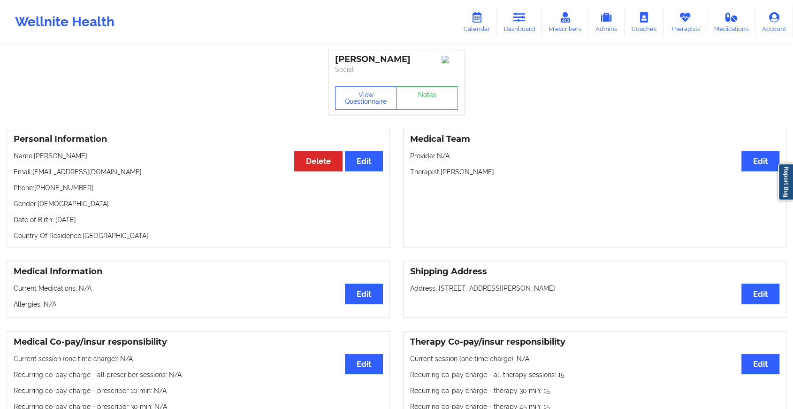
click at [419, 91] on link "Notes" at bounding box center [427, 97] width 62 height 23
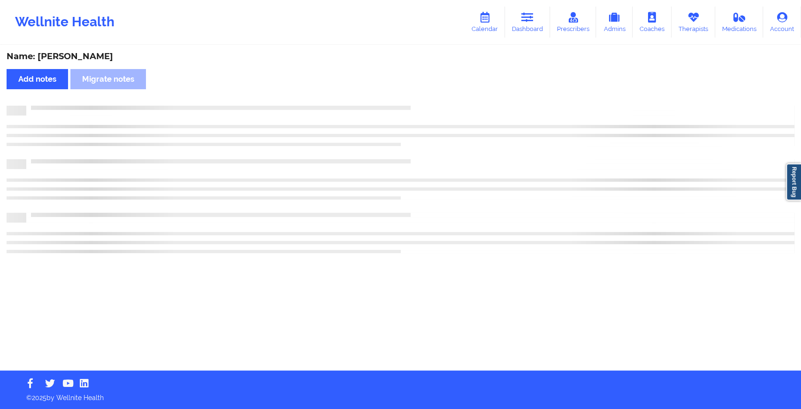
click at [419, 91] on div "Name: [PERSON_NAME] Add notes Migrate notes" at bounding box center [400, 208] width 801 height 324
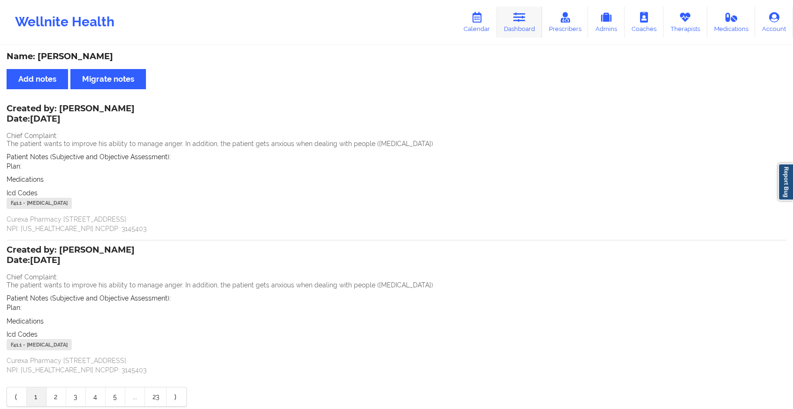
click at [525, 29] on link "Dashboard" at bounding box center [519, 22] width 45 height 31
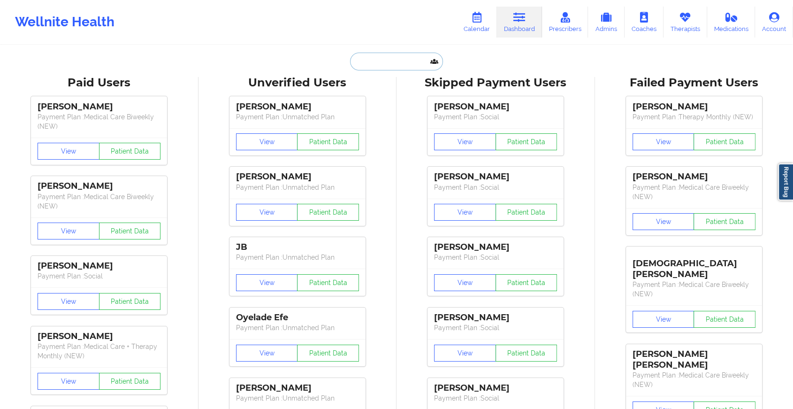
click at [378, 61] on input "text" at bounding box center [396, 62] width 93 height 18
paste input "[EMAIL_ADDRESS][DOMAIN_NAME]"
type input "[EMAIL_ADDRESS][DOMAIN_NAME]"
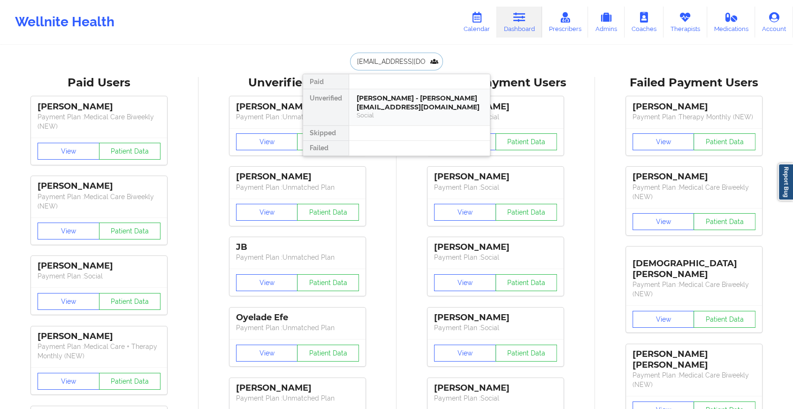
click at [395, 96] on div "[PERSON_NAME] - [PERSON_NAME][EMAIL_ADDRESS][DOMAIN_NAME]" at bounding box center [420, 102] width 126 height 17
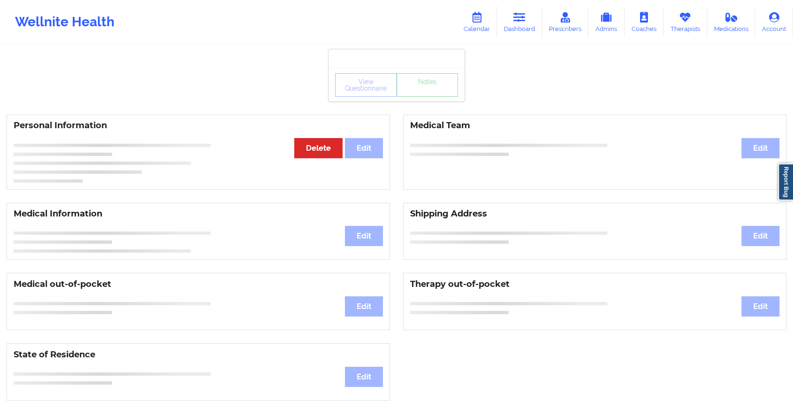
click at [421, 90] on link "Notes" at bounding box center [427, 84] width 62 height 23
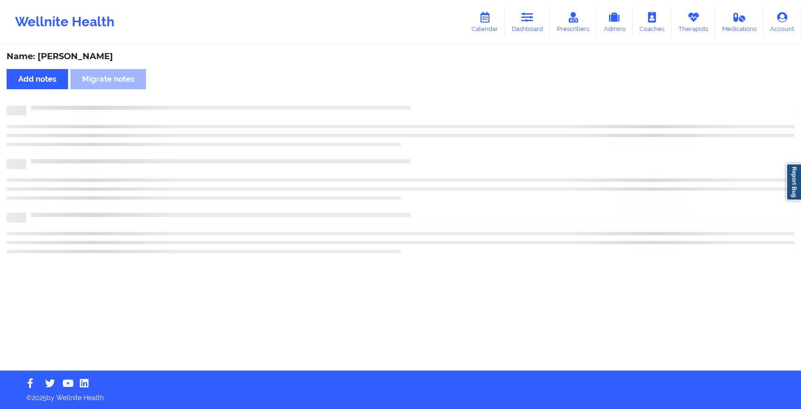
click at [421, 90] on div "Name: [PERSON_NAME] Add notes Migrate notes" at bounding box center [400, 208] width 801 height 324
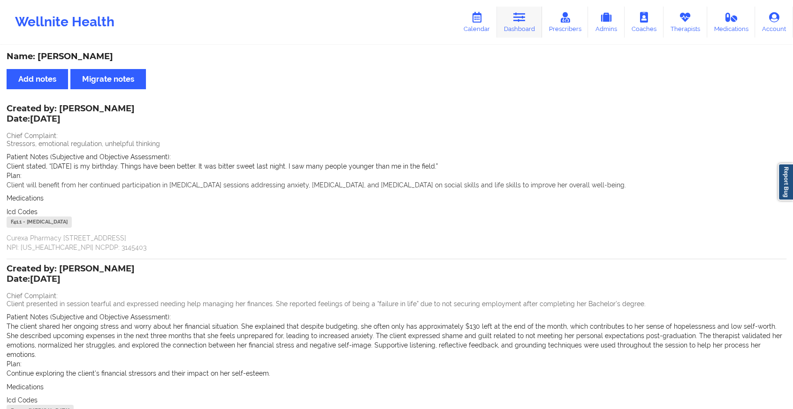
click at [502, 24] on link "Dashboard" at bounding box center [519, 22] width 45 height 31
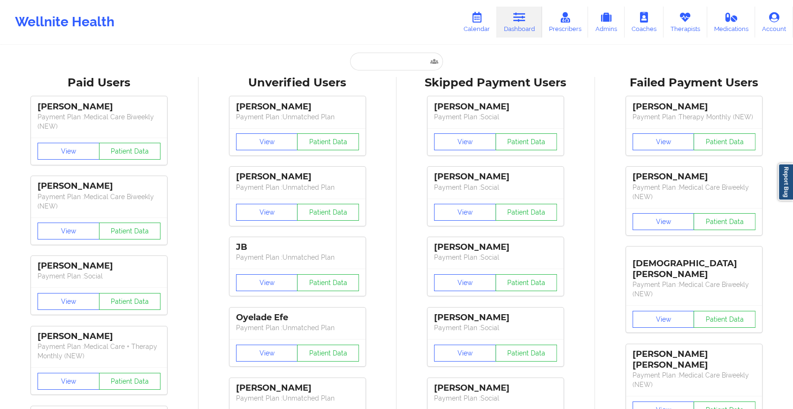
drag, startPoint x: 337, startPoint y: 65, endPoint x: 389, endPoint y: 58, distance: 52.6
click at [389, 58] on div "Paid Unverified [PERSON_NAME] - [EMAIL_ADDRESS][DOMAIN_NAME] Social Skipped Fai…" at bounding box center [397, 62] width 188 height 18
click at [389, 58] on input "text" at bounding box center [396, 62] width 93 height 18
paste input "[EMAIL_ADDRESS][DOMAIN_NAME]"
type input "[EMAIL_ADDRESS][DOMAIN_NAME]"
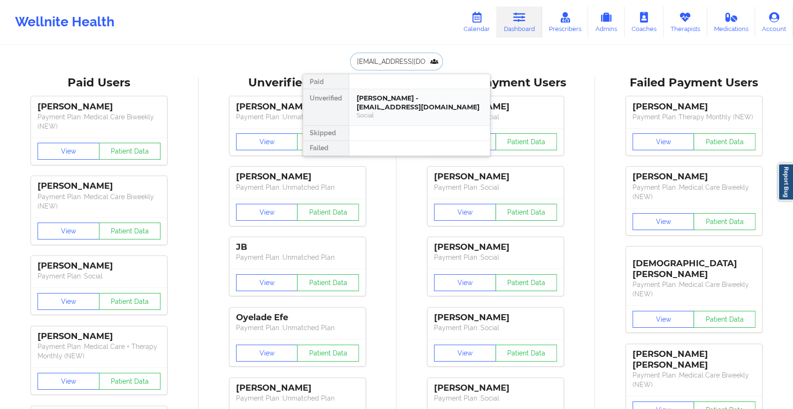
click at [405, 103] on div "[PERSON_NAME] - [EMAIL_ADDRESS][DOMAIN_NAME]" at bounding box center [420, 102] width 126 height 17
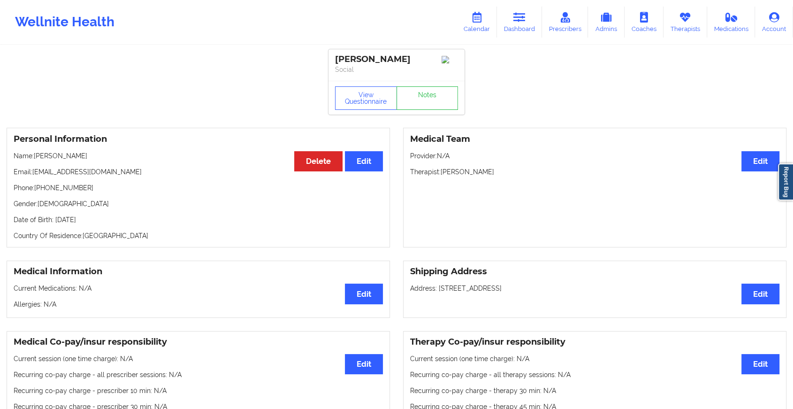
click at [430, 91] on div "View Questionnaire Notes" at bounding box center [396, 97] width 123 height 23
click at [430, 91] on link "Notes" at bounding box center [427, 97] width 62 height 23
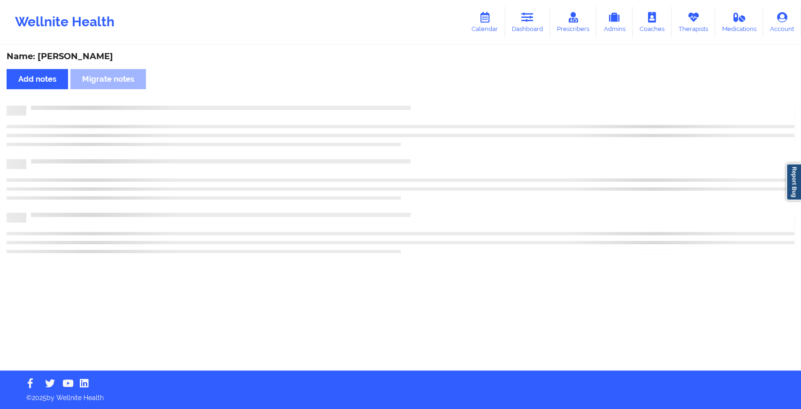
click at [430, 91] on div "Name: [PERSON_NAME] Add notes Migrate notes" at bounding box center [400, 208] width 801 height 324
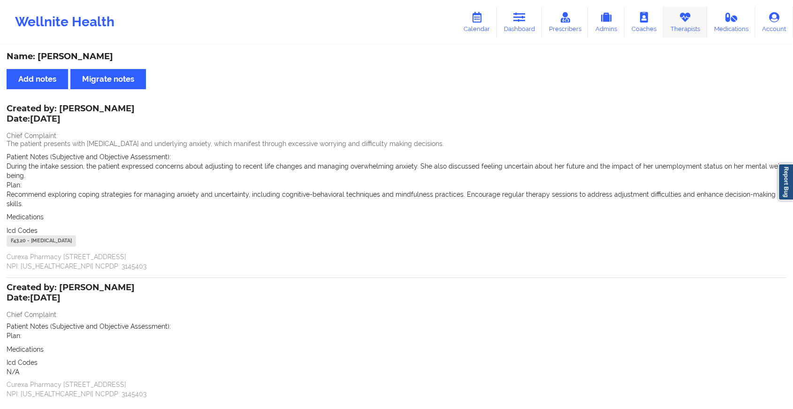
click at [676, 23] on link "Therapists" at bounding box center [685, 22] width 44 height 31
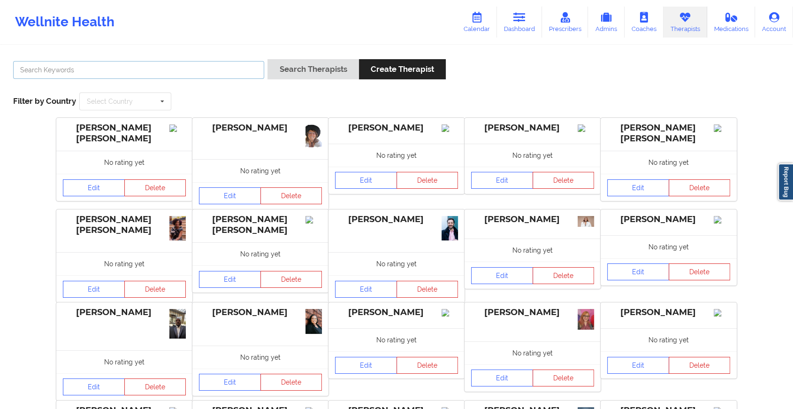
click at [202, 66] on input "text" at bounding box center [138, 70] width 251 height 18
type input "[PERSON_NAME]"
click at [312, 64] on button "Search Therapists" at bounding box center [312, 69] width 91 height 20
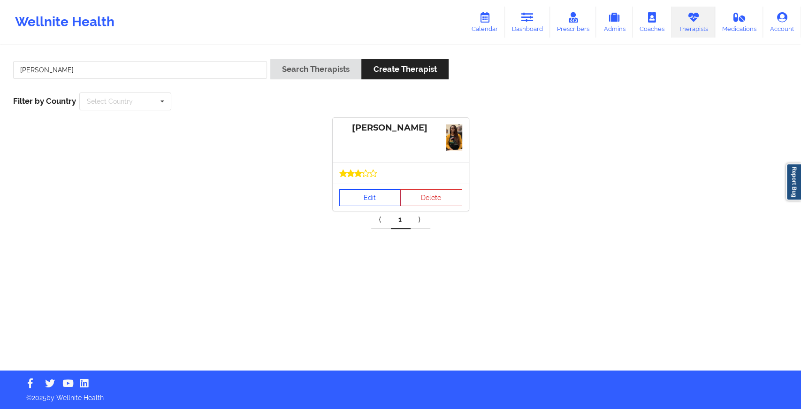
click at [389, 189] on link "Edit" at bounding box center [370, 197] width 62 height 17
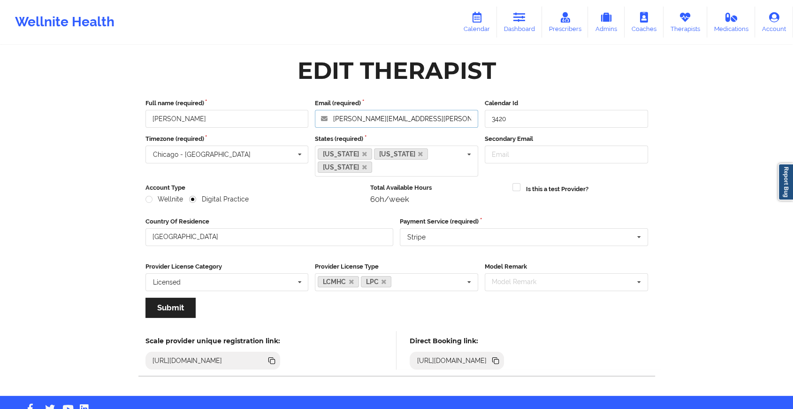
drag, startPoint x: 441, startPoint y: 125, endPoint x: 233, endPoint y: 139, distance: 209.3
click at [233, 139] on div "Full name (required) [PERSON_NAME] Email (required) [PERSON_NAME][EMAIL_ADDRESS…" at bounding box center [397, 211] width 516 height 239
click at [521, 22] on icon at bounding box center [519, 17] width 12 height 10
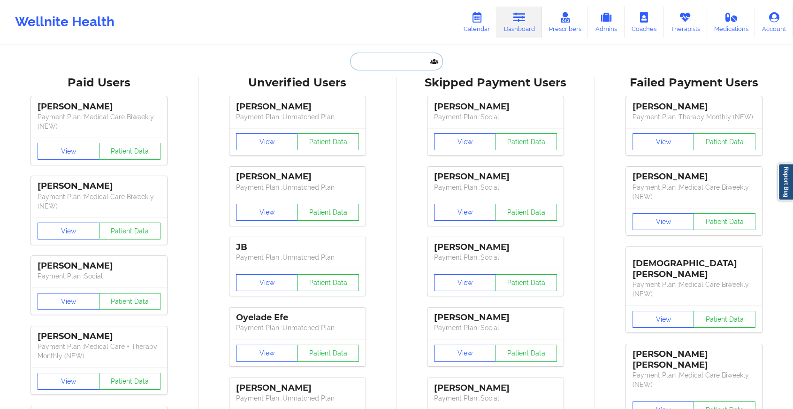
click at [372, 67] on input "text" at bounding box center [396, 62] width 93 height 18
paste input "[EMAIL_ADDRESS][DOMAIN_NAME]"
type input "[EMAIL_ADDRESS][DOMAIN_NAME]"
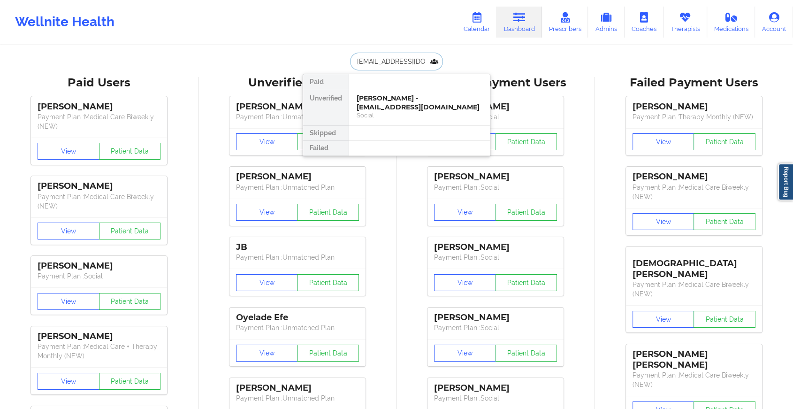
scroll to position [0, 1]
click at [394, 104] on div "[PERSON_NAME] - [EMAIL_ADDRESS][DOMAIN_NAME]" at bounding box center [420, 102] width 126 height 17
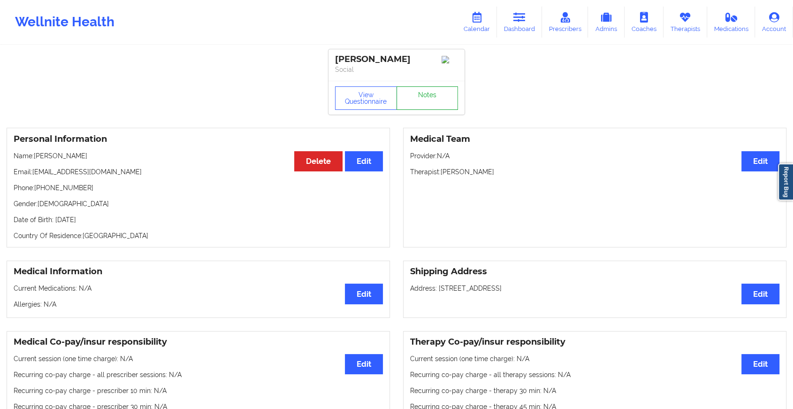
click at [424, 101] on link "Notes" at bounding box center [427, 97] width 62 height 23
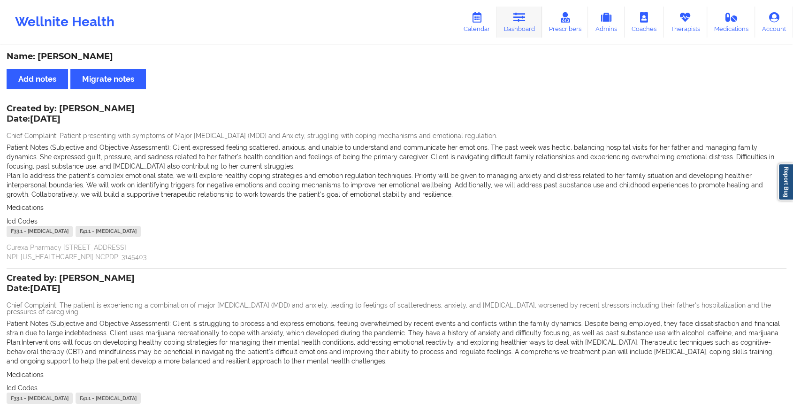
click at [532, 12] on link "Dashboard" at bounding box center [519, 22] width 45 height 31
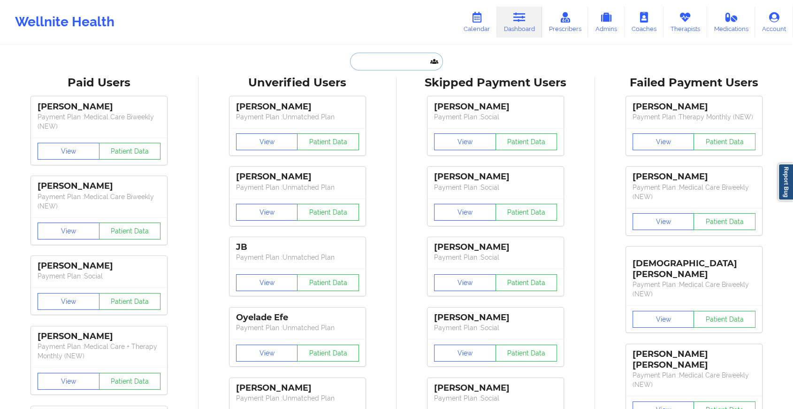
click at [396, 64] on input "text" at bounding box center [396, 62] width 93 height 18
paste input "[EMAIL_ADDRESS][DOMAIN_NAME]"
type input "[EMAIL_ADDRESS][DOMAIN_NAME]"
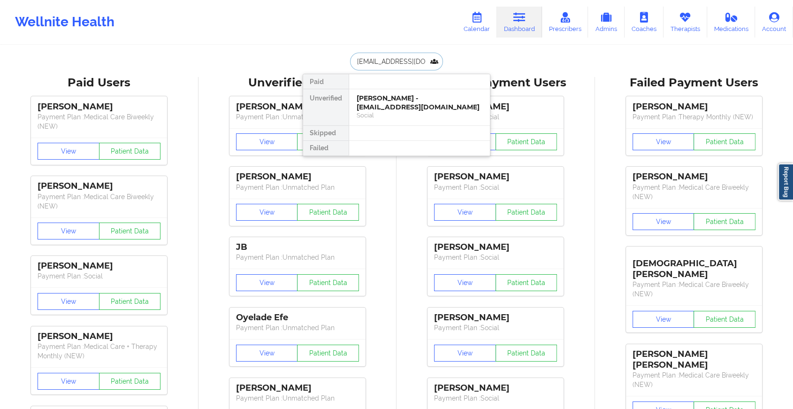
scroll to position [0, 6]
click at [421, 109] on div "Niemina Burns - [EMAIL_ADDRESS][DOMAIN_NAME]" at bounding box center [420, 102] width 126 height 17
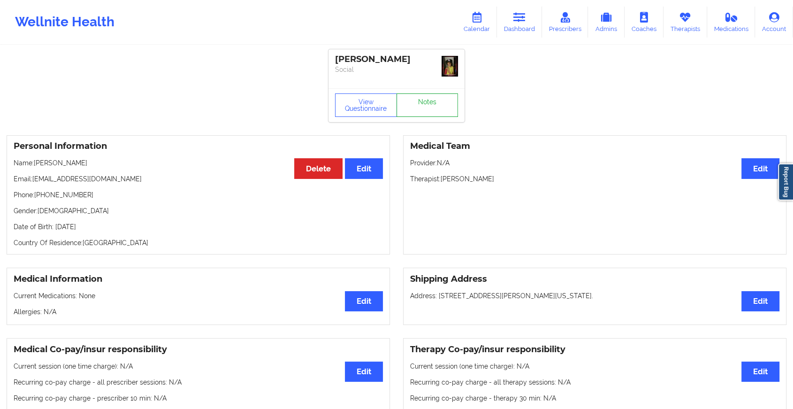
click at [439, 93] on link "Notes" at bounding box center [427, 104] width 62 height 23
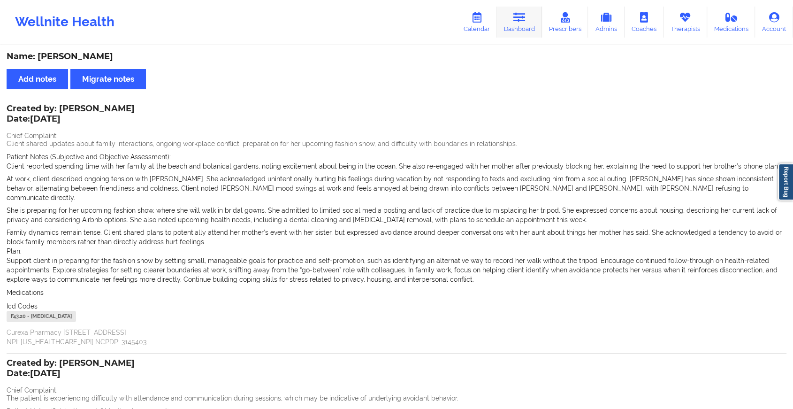
click at [514, 15] on icon at bounding box center [519, 17] width 12 height 10
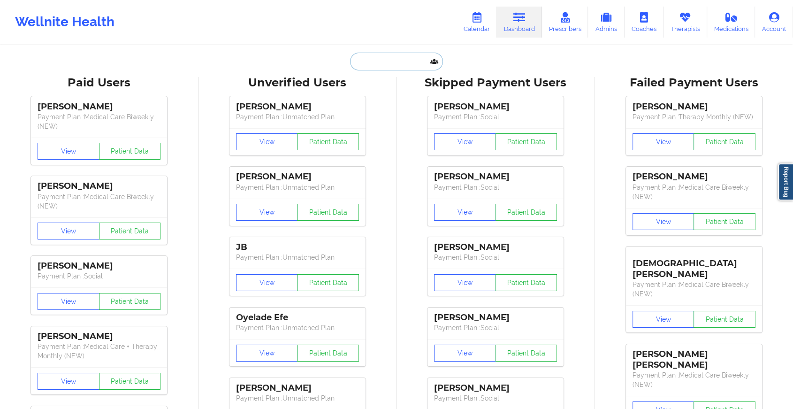
click at [403, 60] on input "text" at bounding box center [396, 62] width 93 height 18
paste input "[EMAIL_ADDRESS][DOMAIN_NAME]"
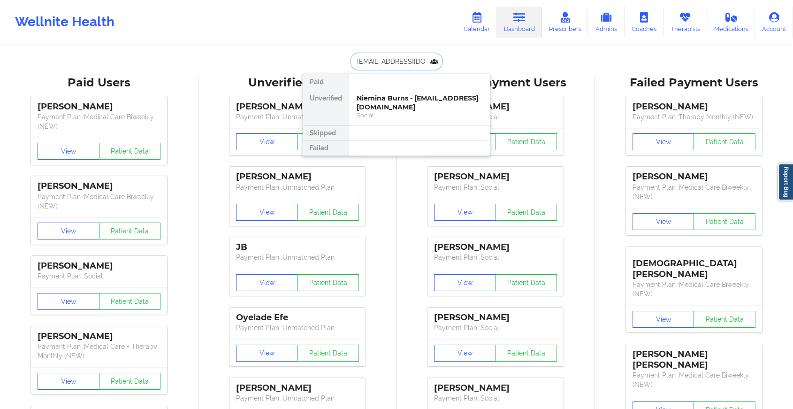
type input "[EMAIL_ADDRESS][DOMAIN_NAME]"
click at [422, 108] on div "[PERSON_NAME] - [EMAIL_ADDRESS][DOMAIN_NAME]" at bounding box center [420, 102] width 126 height 17
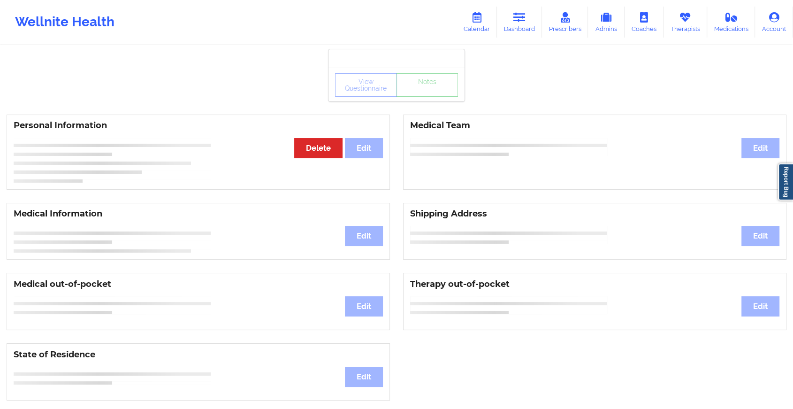
click at [434, 97] on div "View Questionnaire Notes" at bounding box center [396, 85] width 136 height 34
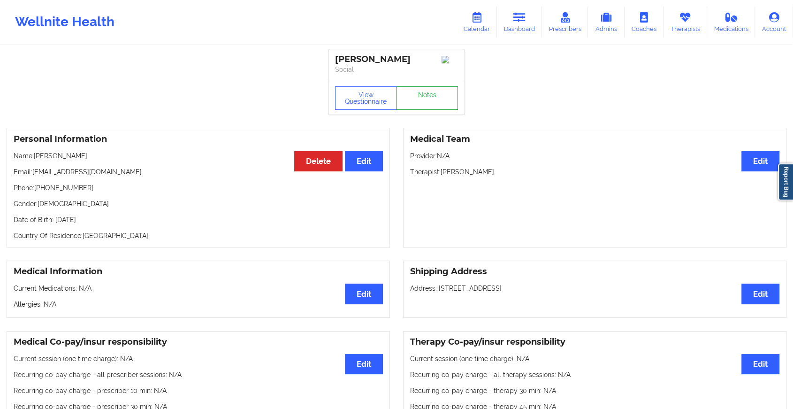
click at [434, 97] on link "Notes" at bounding box center [427, 97] width 62 height 23
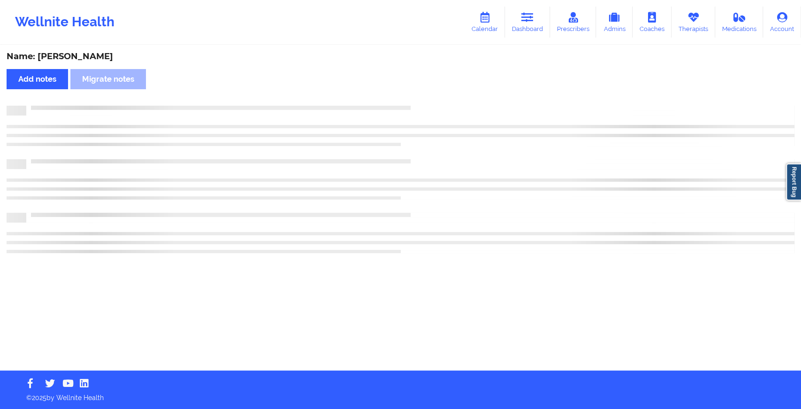
click at [434, 97] on div "Name: [PERSON_NAME] notes Migrate notes" at bounding box center [400, 208] width 801 height 324
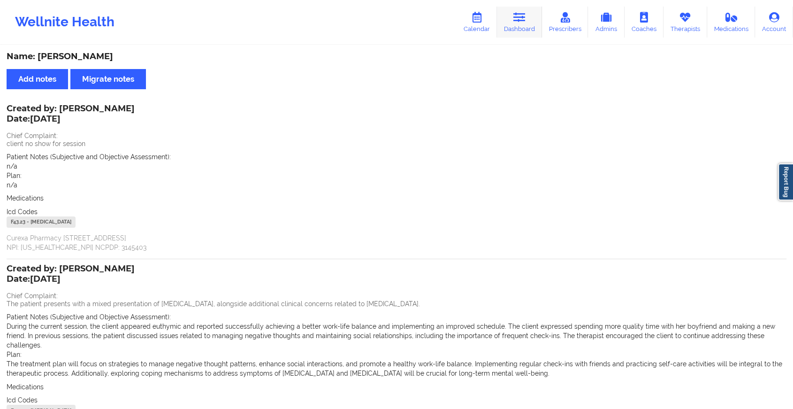
click at [514, 24] on link "Dashboard" at bounding box center [519, 22] width 45 height 31
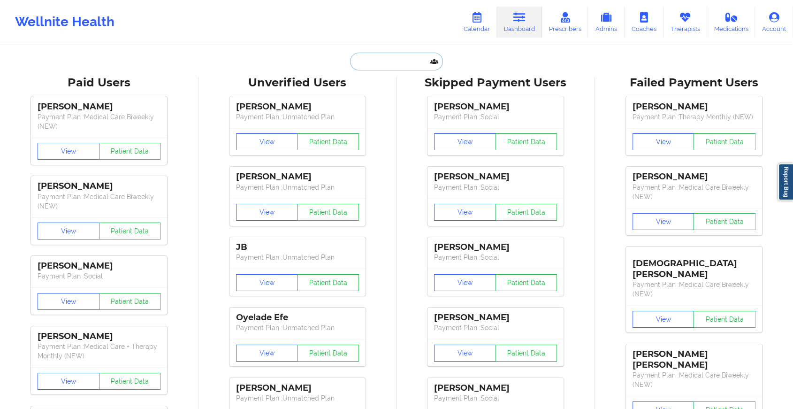
click at [415, 56] on input "text" at bounding box center [396, 62] width 93 height 18
paste input "[EMAIL_ADDRESS][DOMAIN_NAME]"
type input "[EMAIL_ADDRESS][DOMAIN_NAME]"
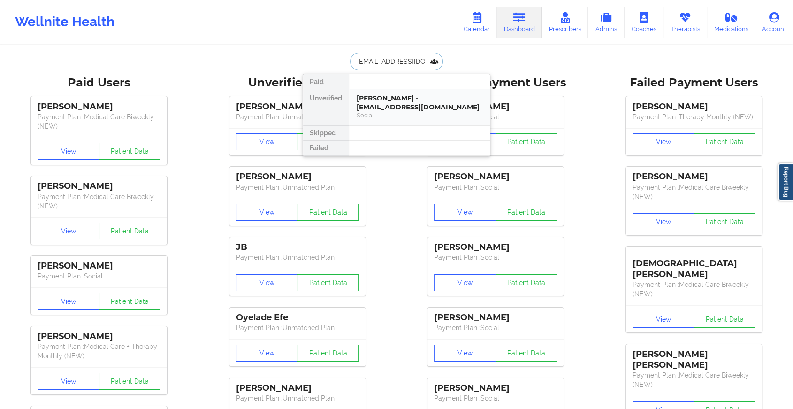
drag, startPoint x: 431, startPoint y: 99, endPoint x: 430, endPoint y: 94, distance: 4.9
click at [430, 94] on div "[PERSON_NAME] - [EMAIL_ADDRESS][DOMAIN_NAME]" at bounding box center [420, 102] width 126 height 17
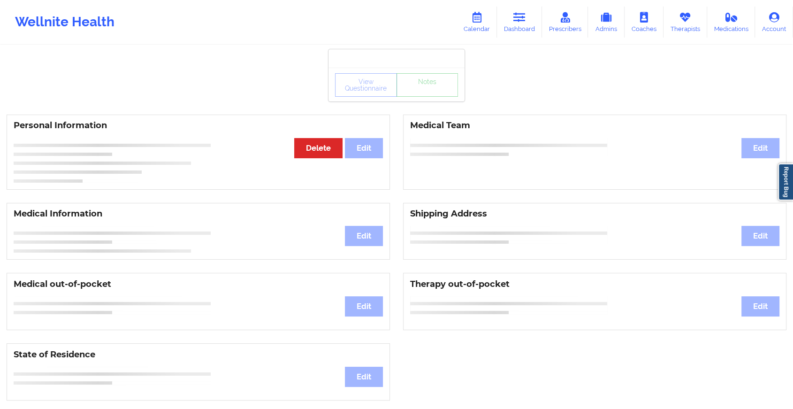
click at [430, 94] on div "View Questionnaire Notes" at bounding box center [396, 84] width 123 height 23
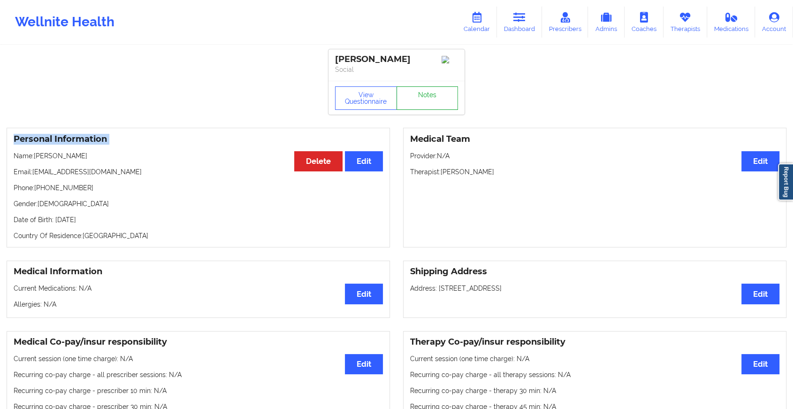
click at [430, 94] on link "Notes" at bounding box center [427, 97] width 62 height 23
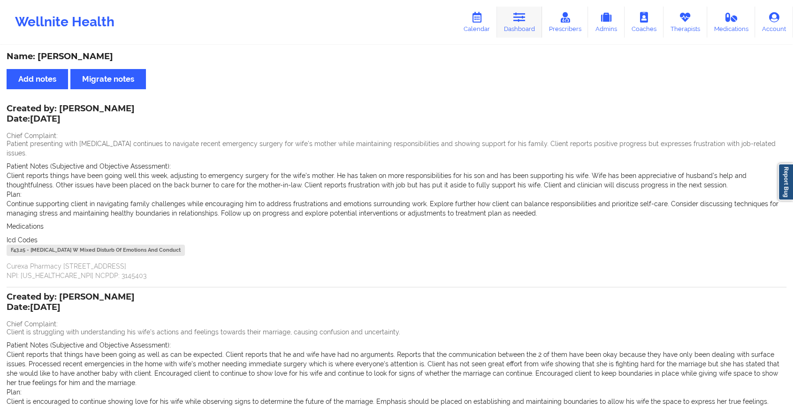
click at [515, 18] on icon at bounding box center [519, 17] width 12 height 10
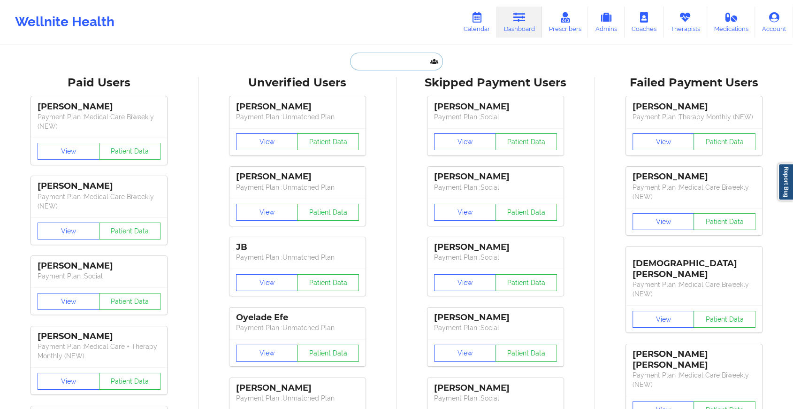
click at [382, 60] on input "text" at bounding box center [396, 62] width 93 height 18
paste input "[EMAIL_ADDRESS][DOMAIN_NAME]"
type input "[EMAIL_ADDRESS][DOMAIN_NAME]"
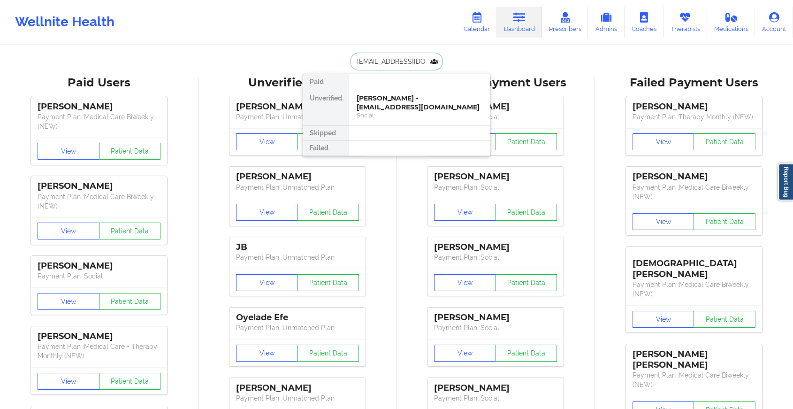
click at [402, 105] on div "[PERSON_NAME] - [EMAIL_ADDRESS][DOMAIN_NAME]" at bounding box center [420, 102] width 126 height 17
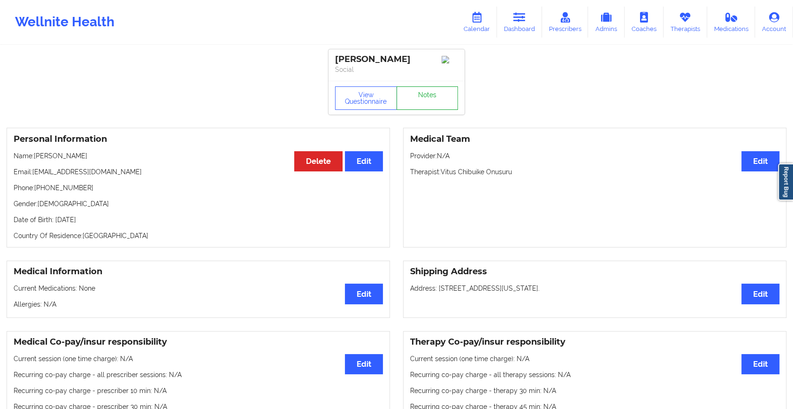
click at [434, 94] on link "Notes" at bounding box center [427, 97] width 62 height 23
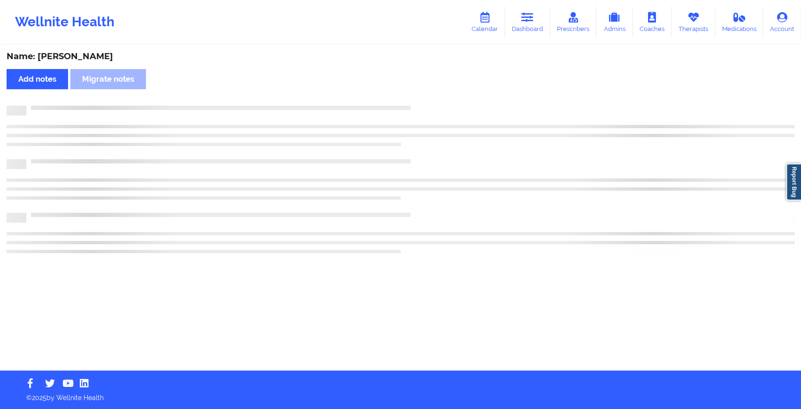
click at [434, 94] on div "Name: [PERSON_NAME] notes Migrate notes" at bounding box center [400, 208] width 801 height 324
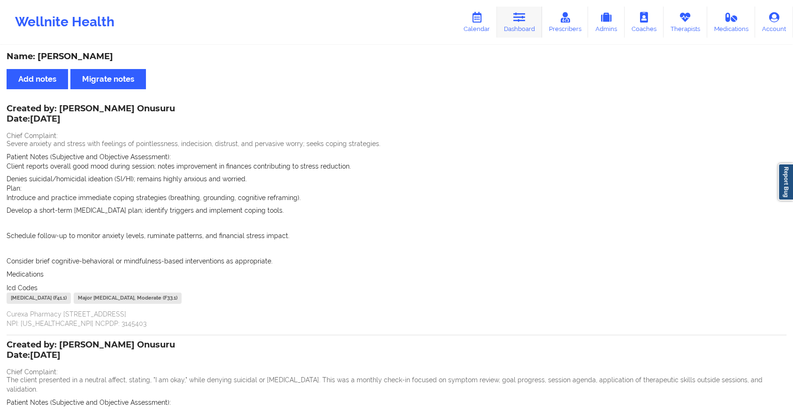
click at [519, 30] on link "Dashboard" at bounding box center [519, 22] width 45 height 31
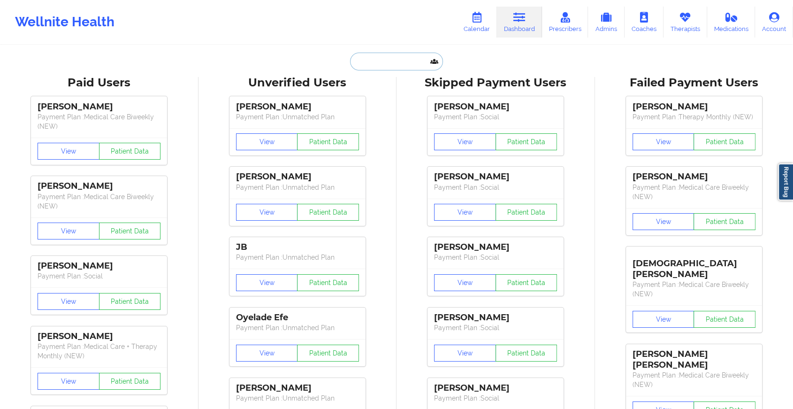
click at [409, 62] on input "text" at bounding box center [396, 62] width 93 height 18
paste input "[EMAIL_ADDRESS][DOMAIN_NAME]"
type input "[EMAIL_ADDRESS][DOMAIN_NAME]"
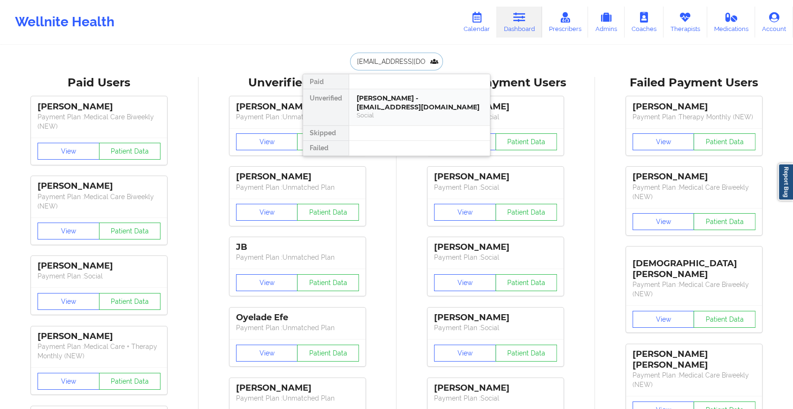
click at [426, 111] on div "Social" at bounding box center [420, 115] width 126 height 8
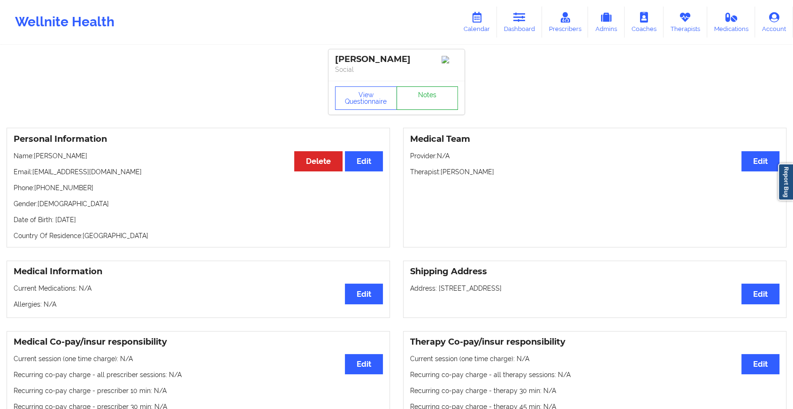
click at [433, 101] on link "Notes" at bounding box center [427, 97] width 62 height 23
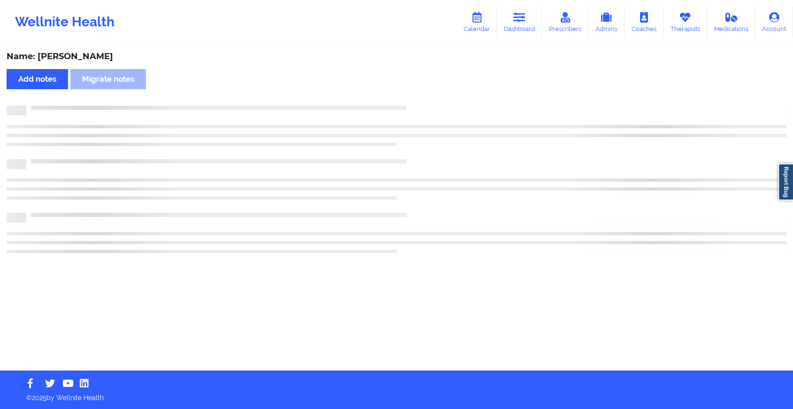
click at [433, 101] on div "Name: [PERSON_NAME] Add notes Migrate notes" at bounding box center [396, 208] width 793 height 324
